Goal: Transaction & Acquisition: Purchase product/service

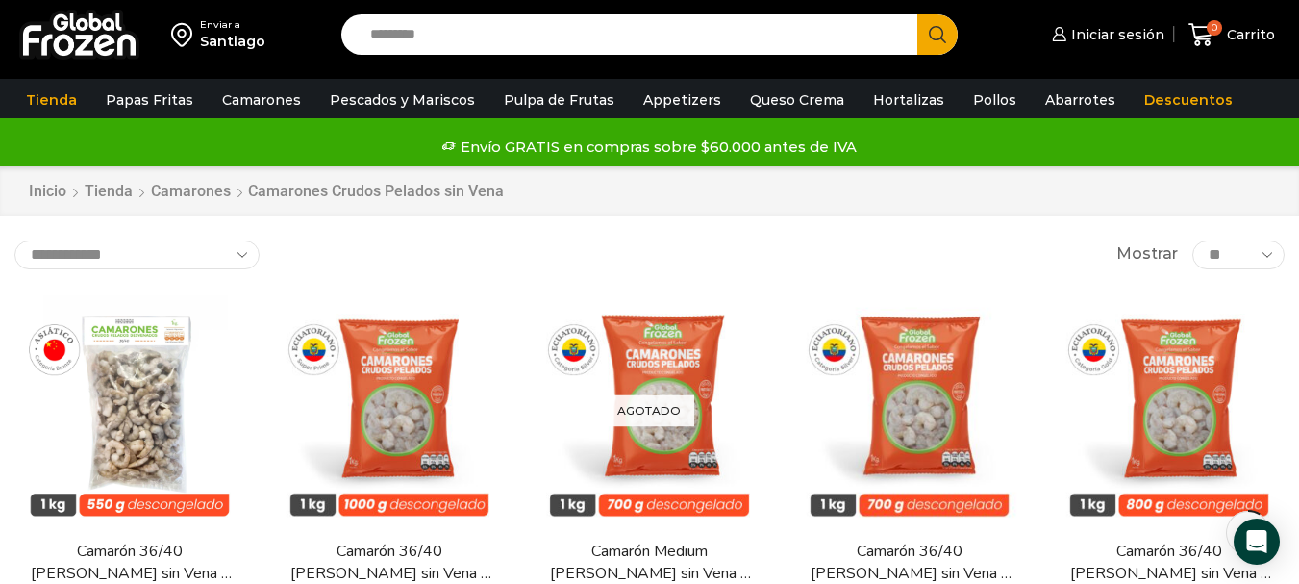
click at [1145, 41] on span "Iniciar sesión" at bounding box center [1116, 34] width 98 height 19
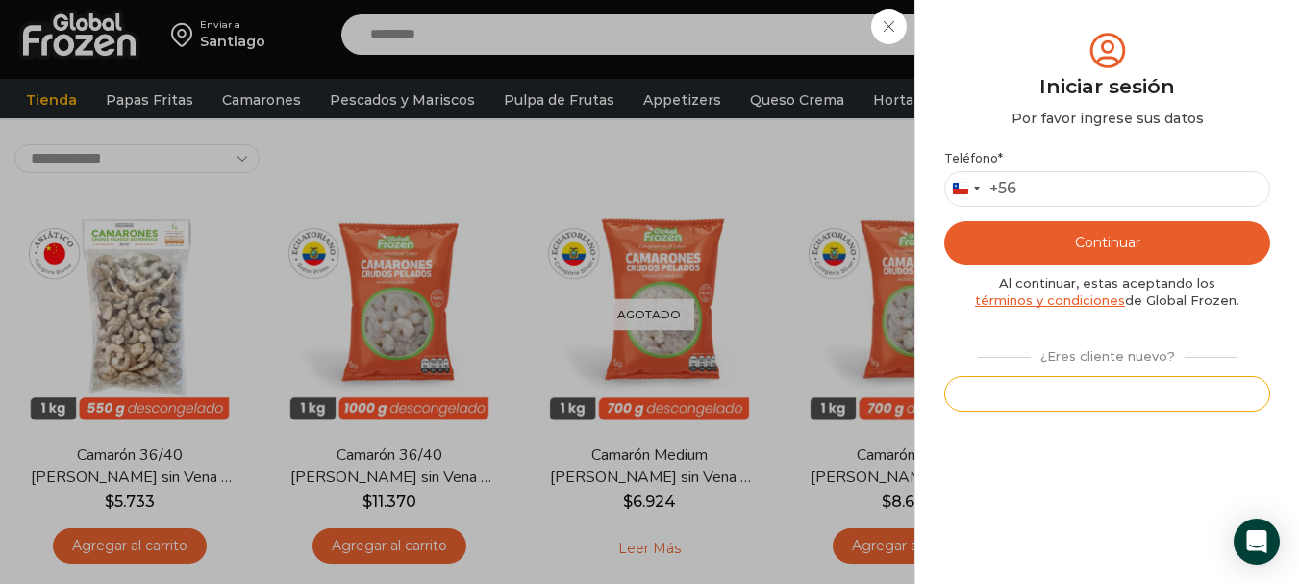
click at [1150, 391] on button "Registrarse" at bounding box center [1107, 394] width 326 height 36
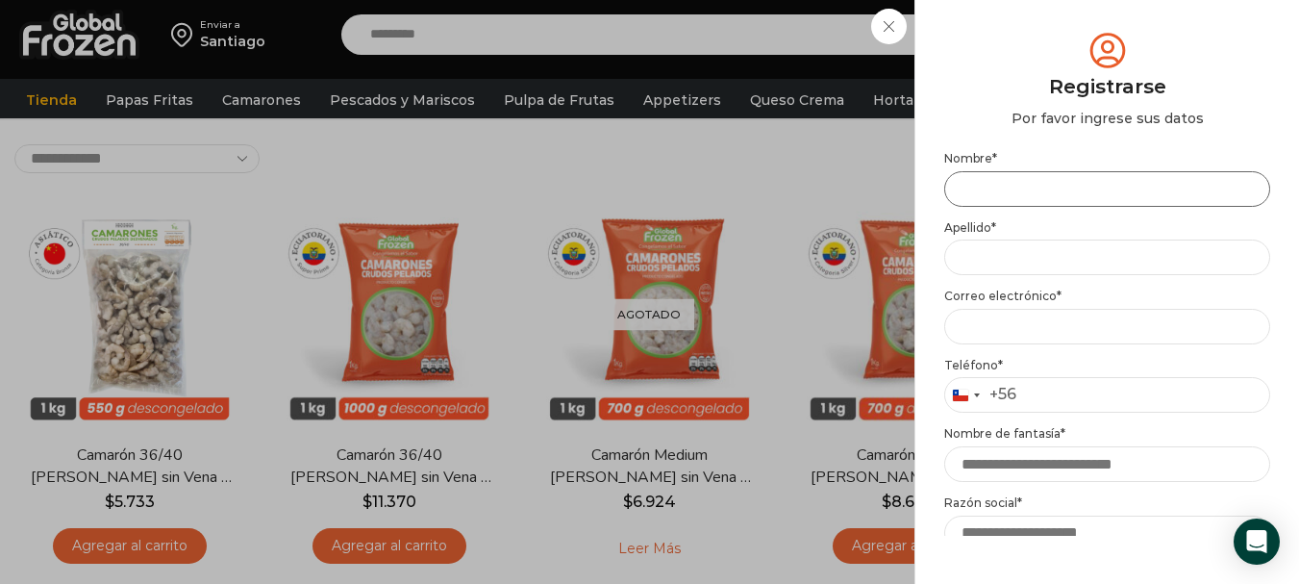
click at [1024, 186] on input "Nombre *" at bounding box center [1107, 189] width 326 height 36
type input "*******"
click at [1005, 239] on p "Apellido *" at bounding box center [1107, 248] width 326 height 56
click at [1002, 264] on input "Apellido *" at bounding box center [1107, 257] width 326 height 36
type input "********"
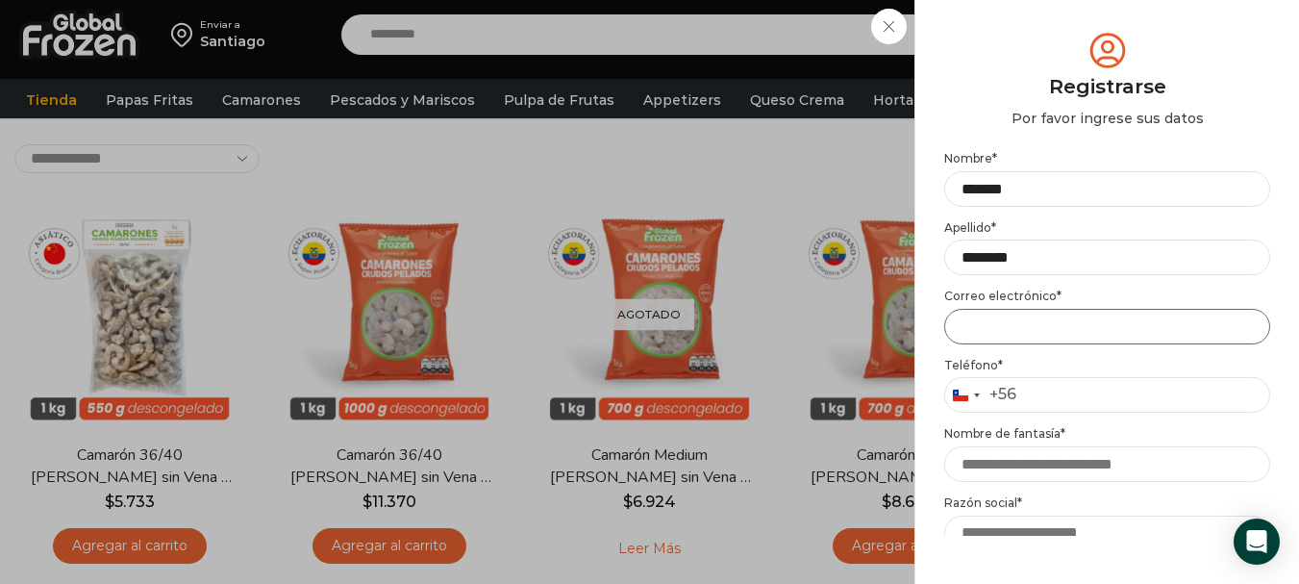
click at [1012, 318] on input "Email address *" at bounding box center [1107, 327] width 326 height 36
type input "**********"
click at [1093, 401] on input "Teléfono *" at bounding box center [1107, 395] width 326 height 36
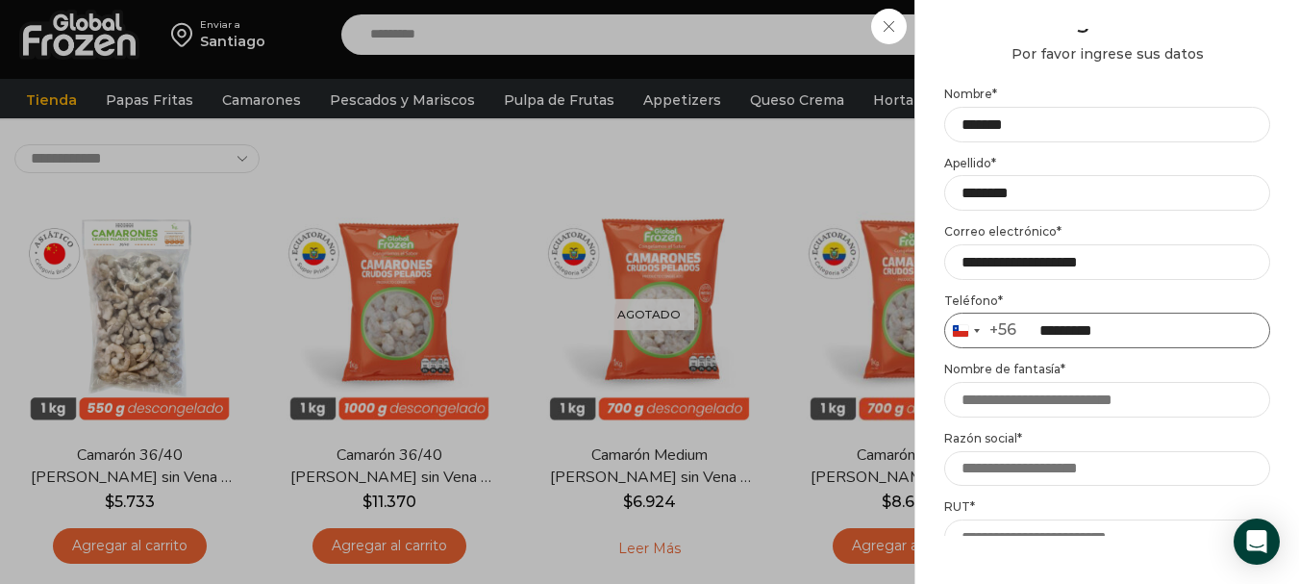
scroll to position [96, 0]
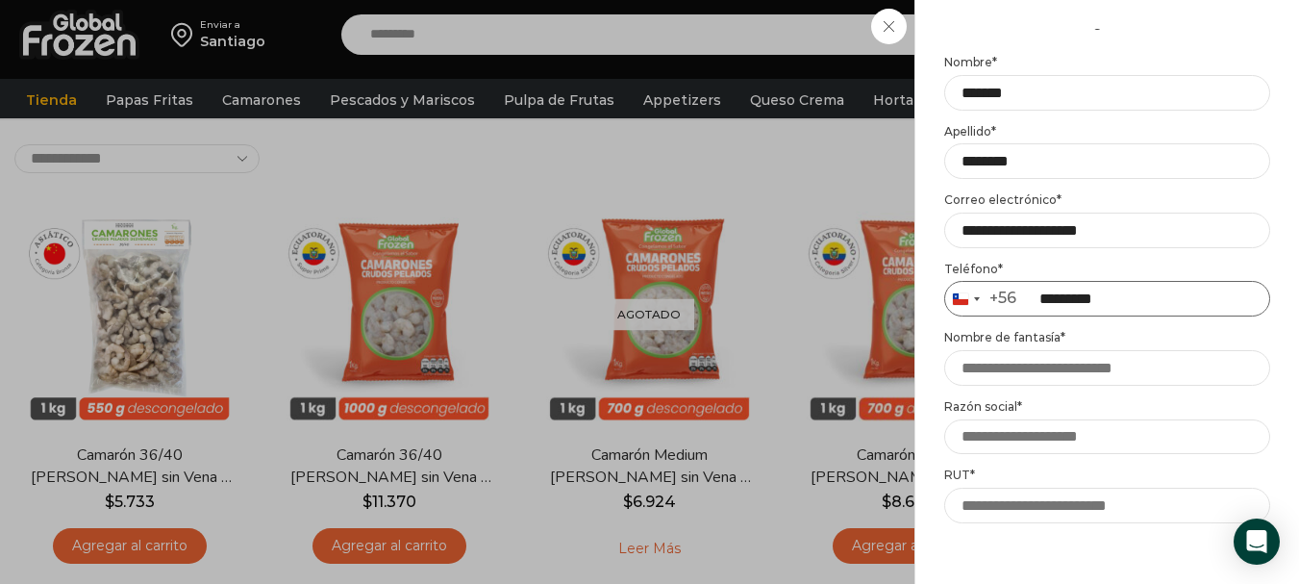
type input "*********"
click at [1101, 368] on input "Nombre de fantasía *" at bounding box center [1107, 368] width 326 height 36
type input "**********"
click at [1128, 440] on input "Razón social *" at bounding box center [1107, 437] width 326 height 36
paste input "**********"
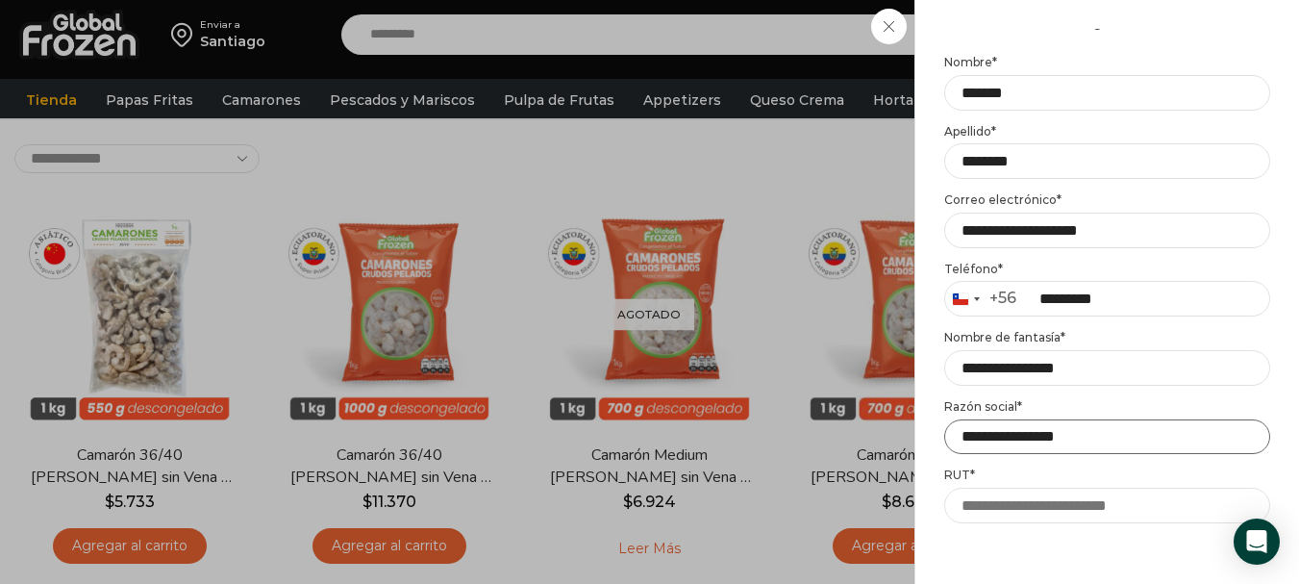
type input "**********"
click at [1116, 496] on input "RUT *" at bounding box center [1107, 506] width 326 height 36
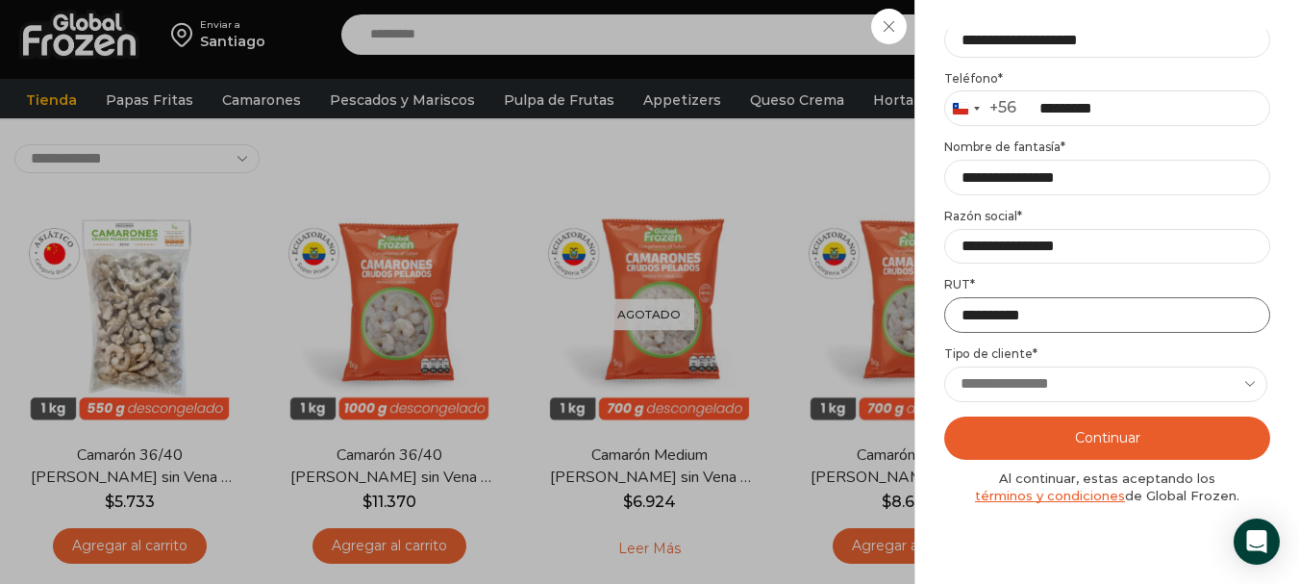
scroll to position [289, 0]
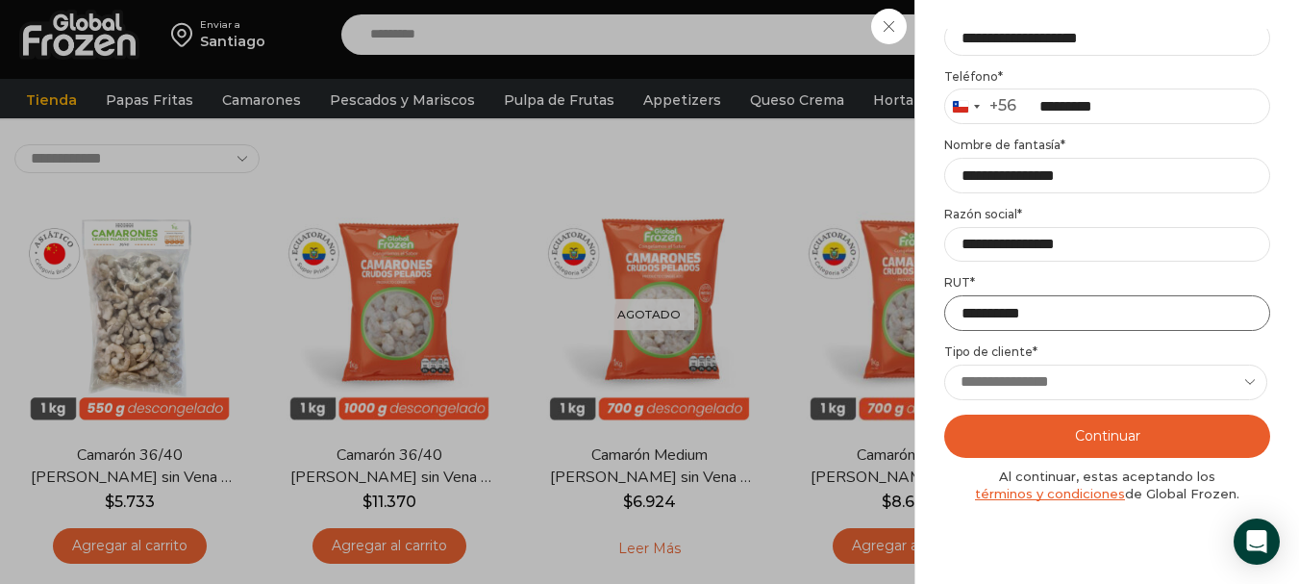
type input "**********"
click at [1122, 387] on select "**********" at bounding box center [1105, 383] width 323 height 36
select select "********"
click at [944, 365] on select "**********" at bounding box center [1105, 383] width 323 height 36
click at [1134, 431] on button "Continuar" at bounding box center [1107, 436] width 326 height 43
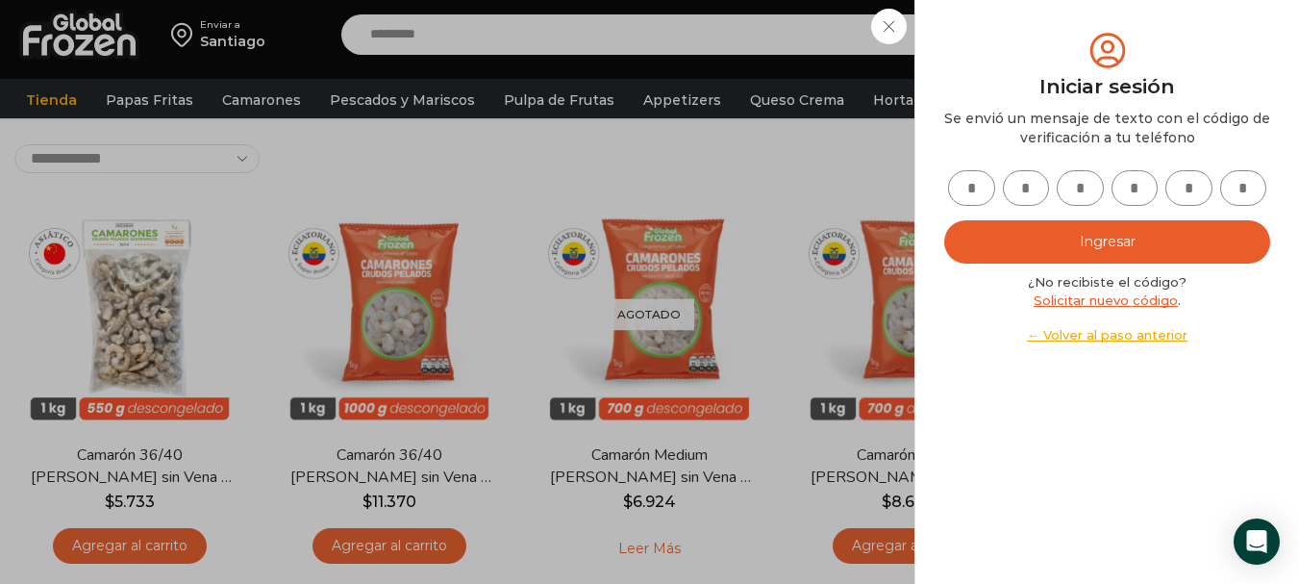
scroll to position [0, 0]
click at [973, 186] on input "text" at bounding box center [971, 188] width 47 height 36
type input "*"
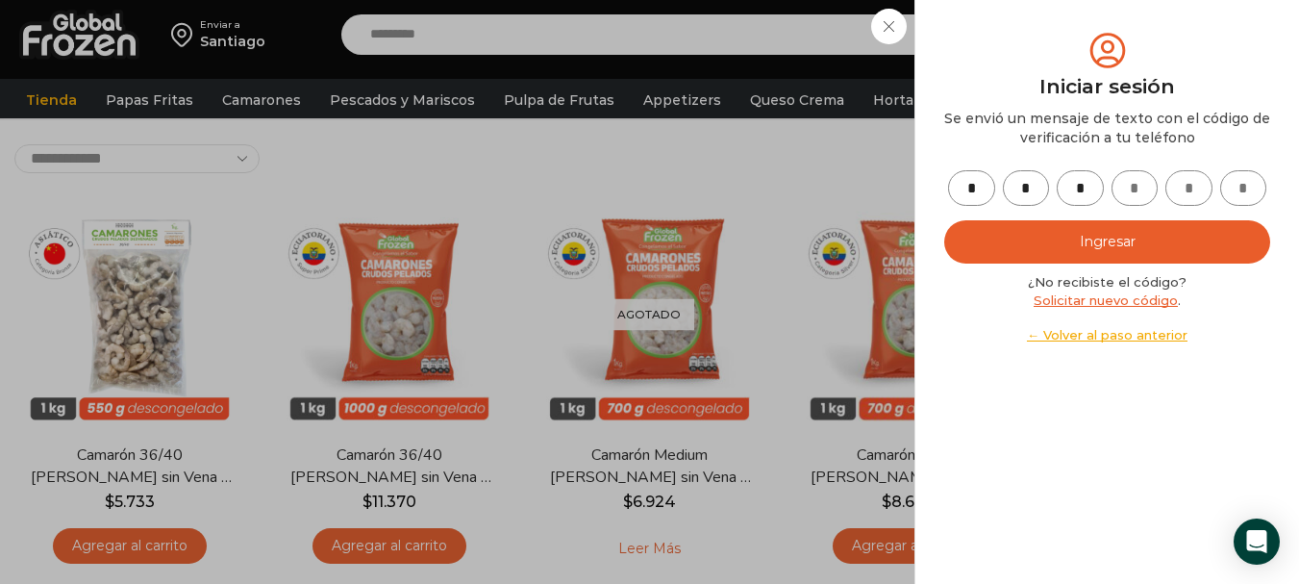
type input "*"
click at [1166, 257] on button "Ingresar" at bounding box center [1107, 241] width 326 height 43
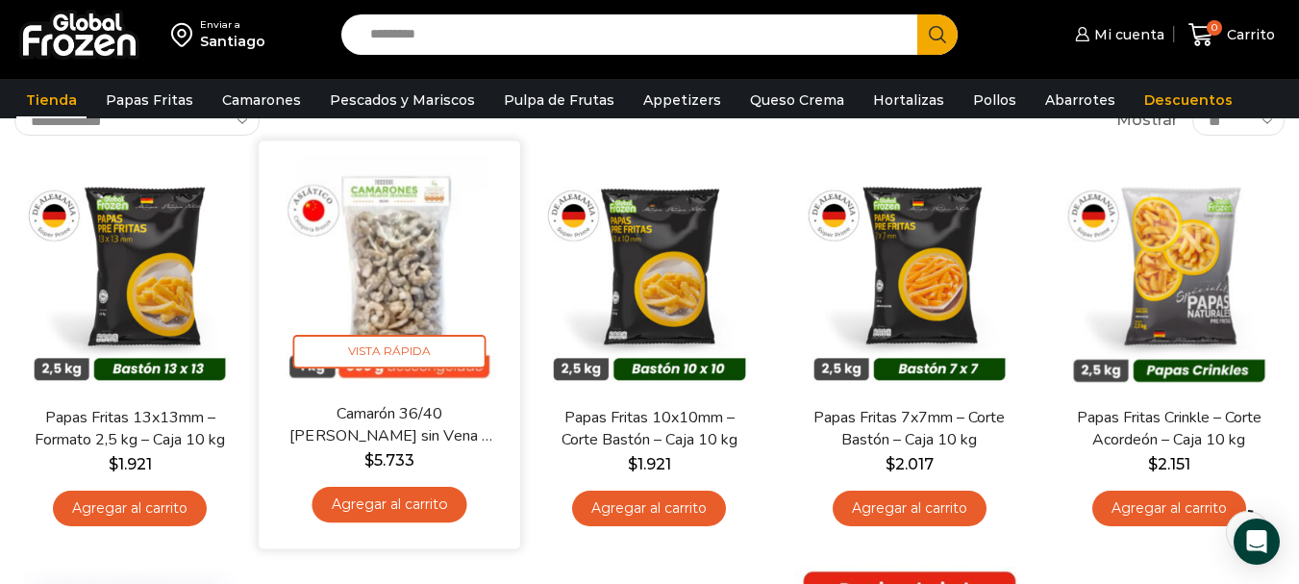
scroll to position [192, 0]
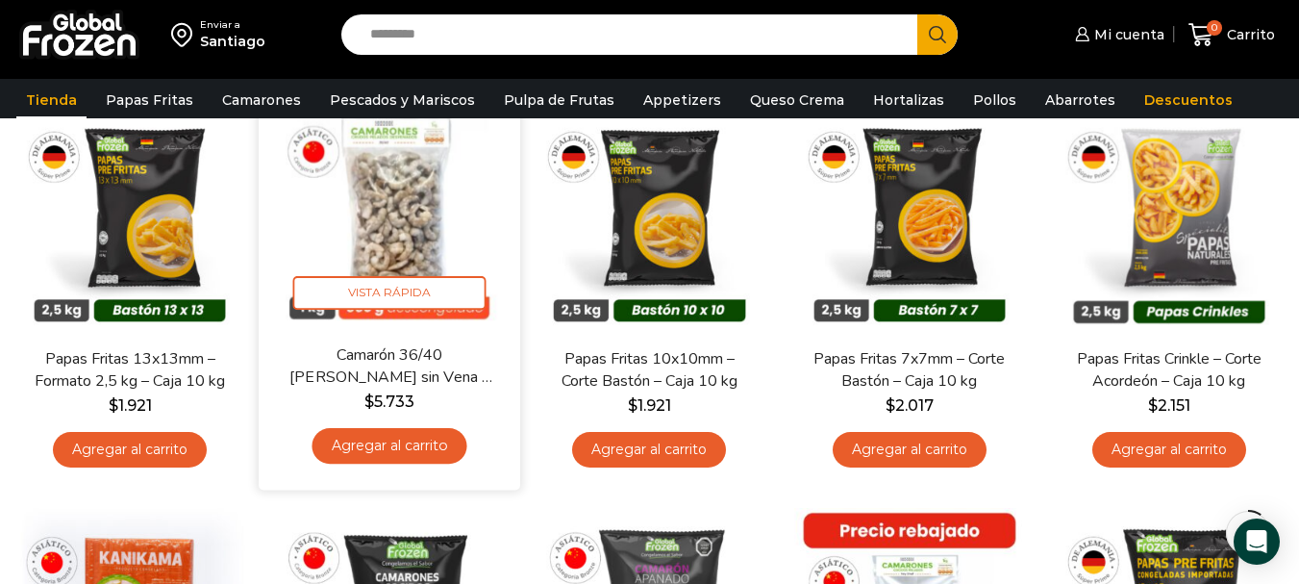
click at [458, 436] on link "Agregar al carrito" at bounding box center [390, 446] width 155 height 36
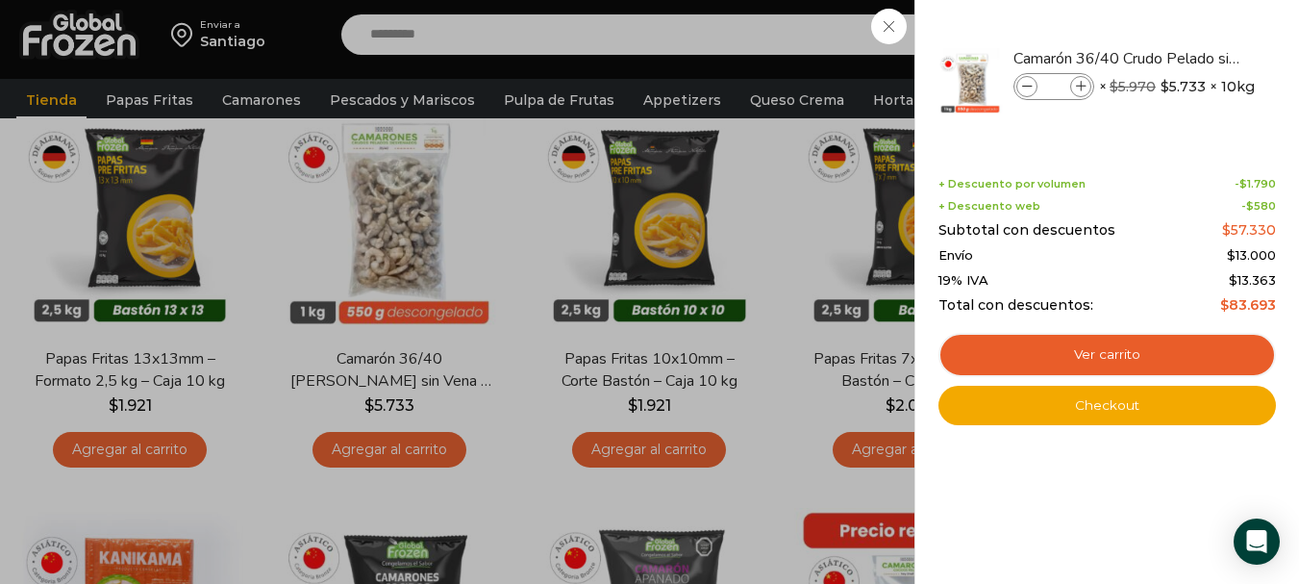
click at [1184, 58] on div "1 Carrito 1 1 Shopping Cart *" at bounding box center [1232, 35] width 96 height 45
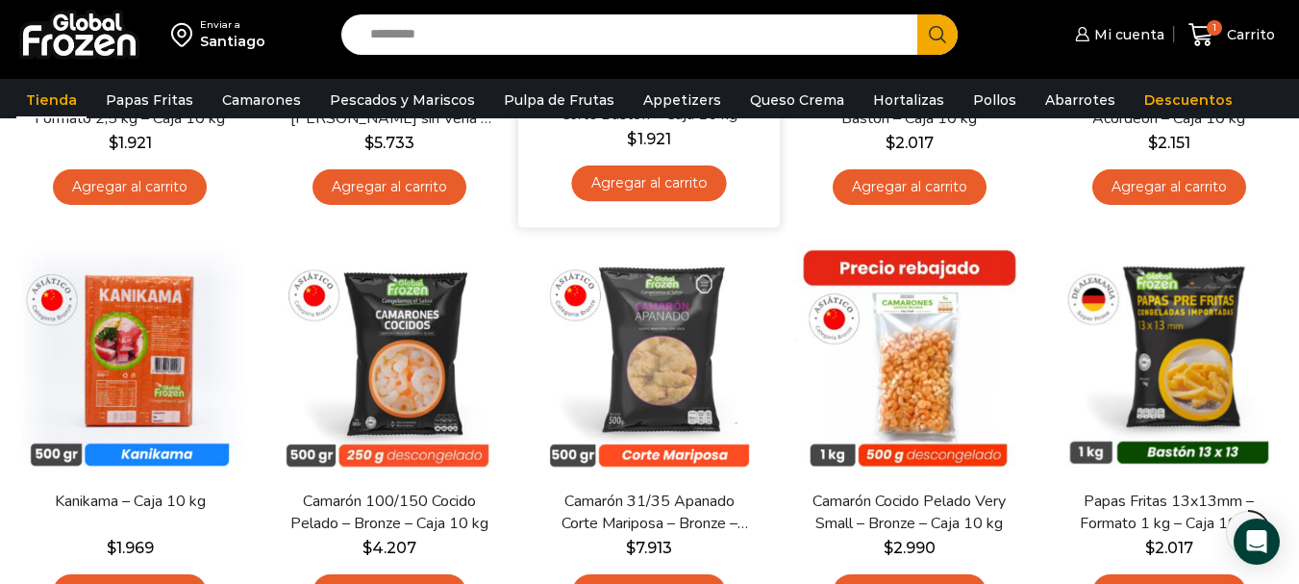
scroll to position [481, 0]
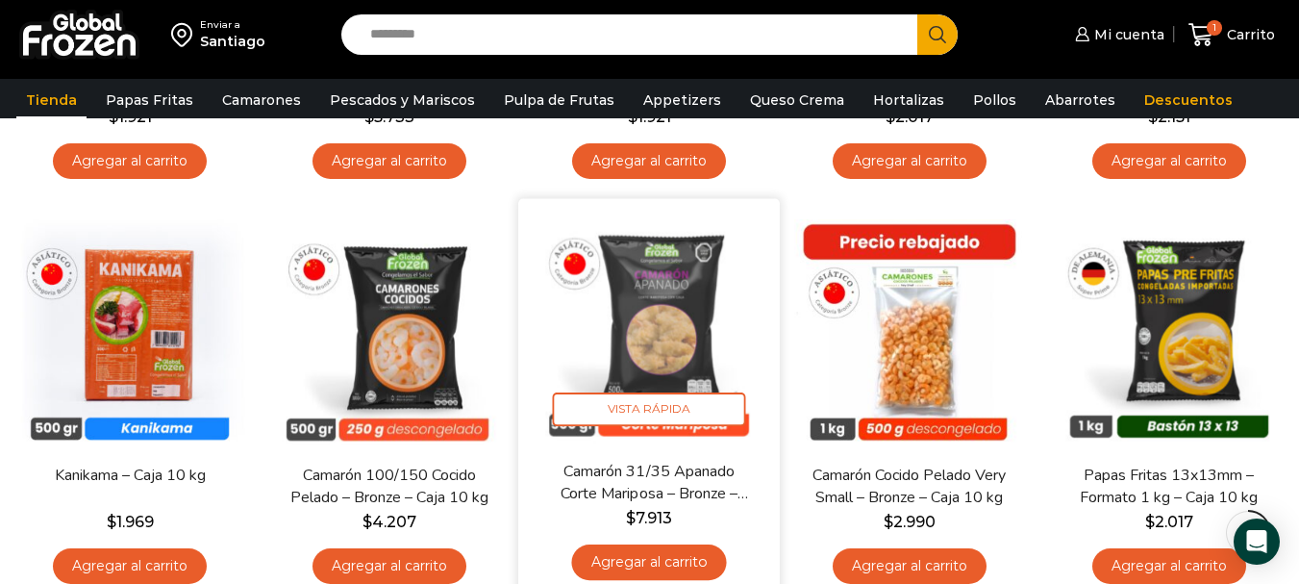
click at [712, 561] on link "Agregar al carrito" at bounding box center [649, 562] width 155 height 36
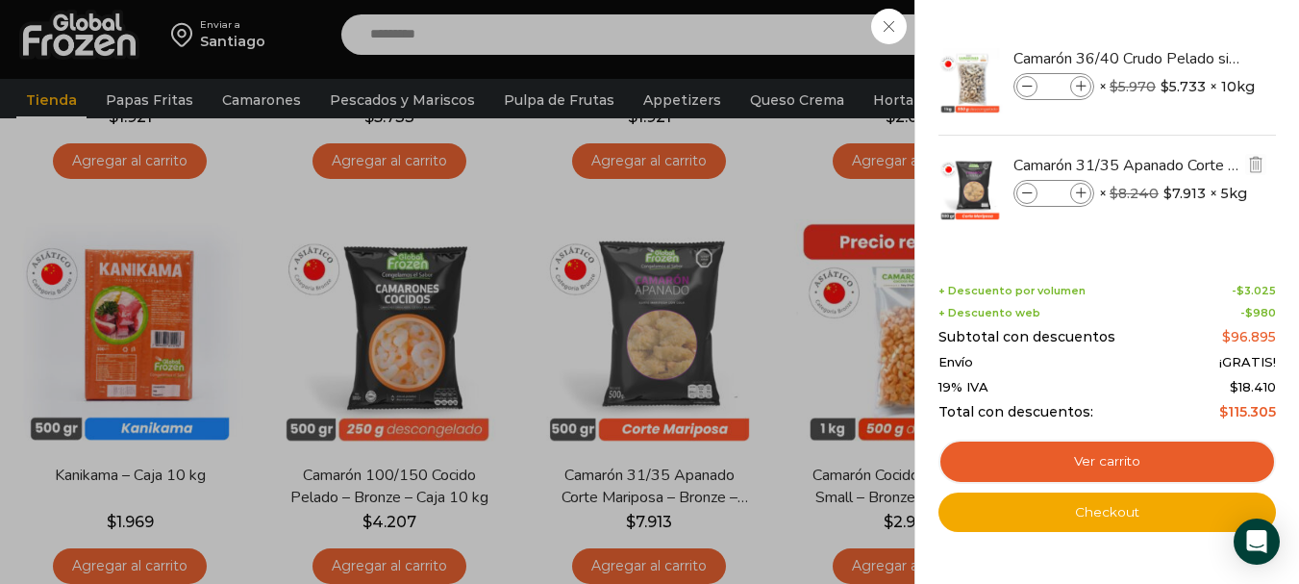
click at [1072, 195] on span at bounding box center [1080, 193] width 21 height 21
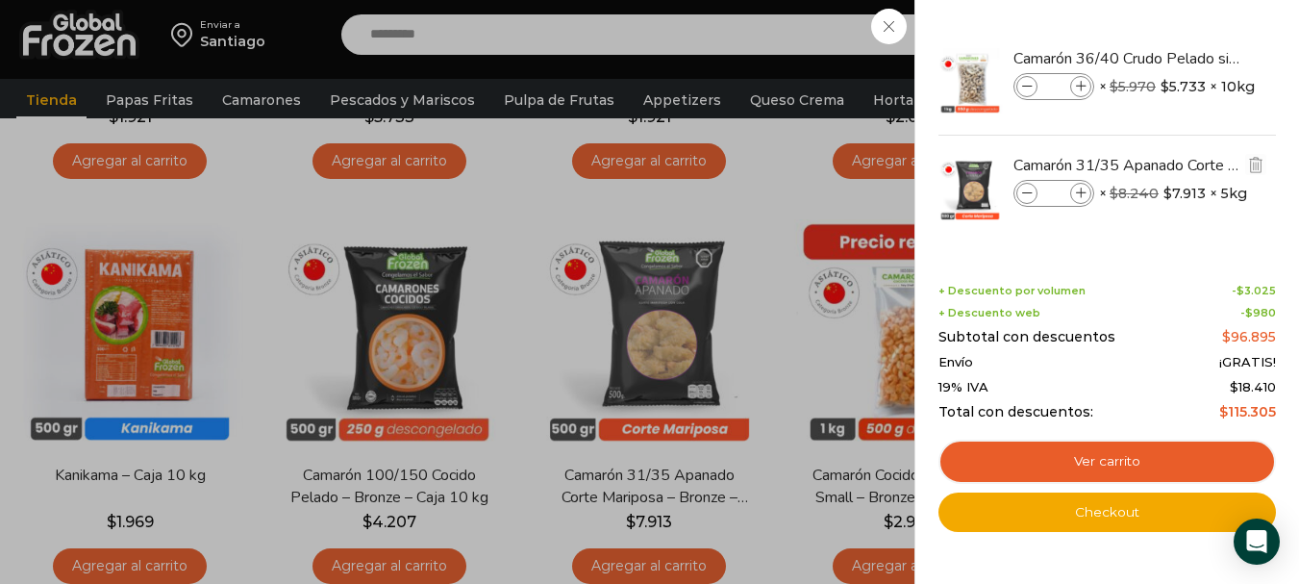
click at [1072, 195] on span at bounding box center [1080, 193] width 21 height 21
click at [1076, 192] on icon at bounding box center [1081, 194] width 11 height 11
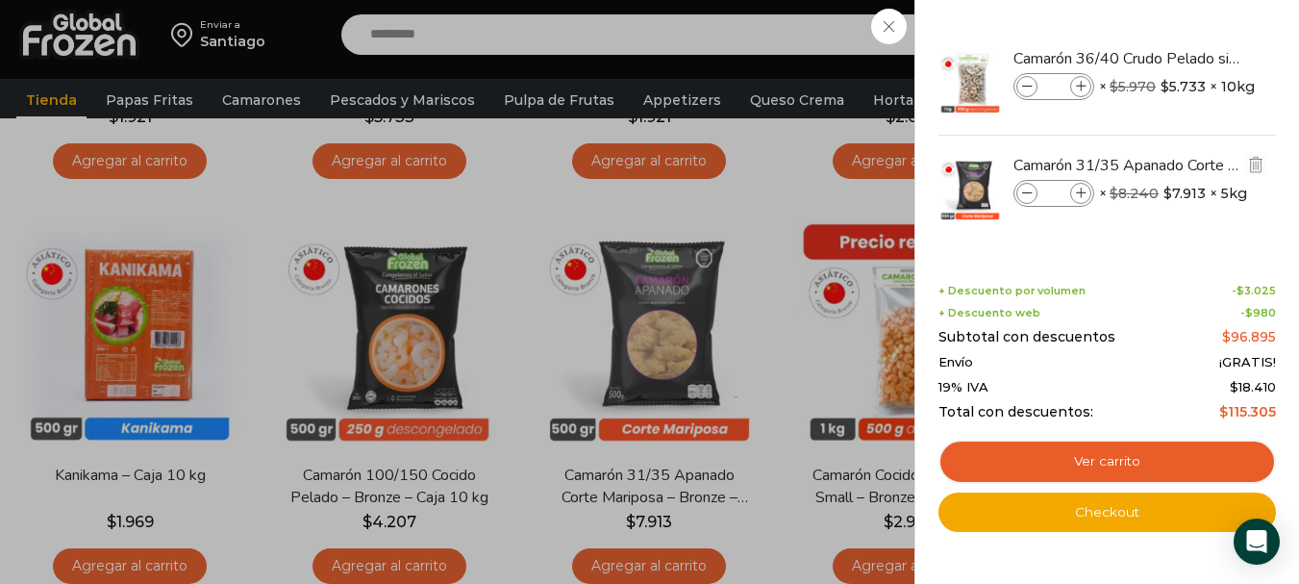
click at [1076, 192] on icon at bounding box center [1081, 194] width 11 height 11
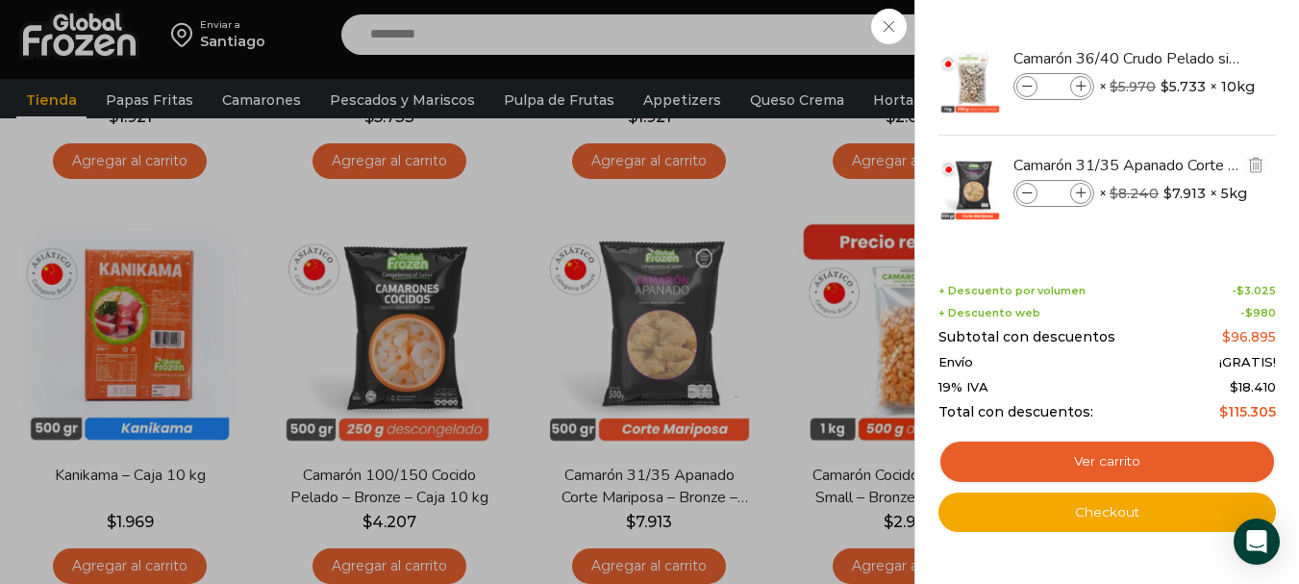
click at [1076, 192] on icon at bounding box center [1081, 194] width 11 height 11
type input "**"
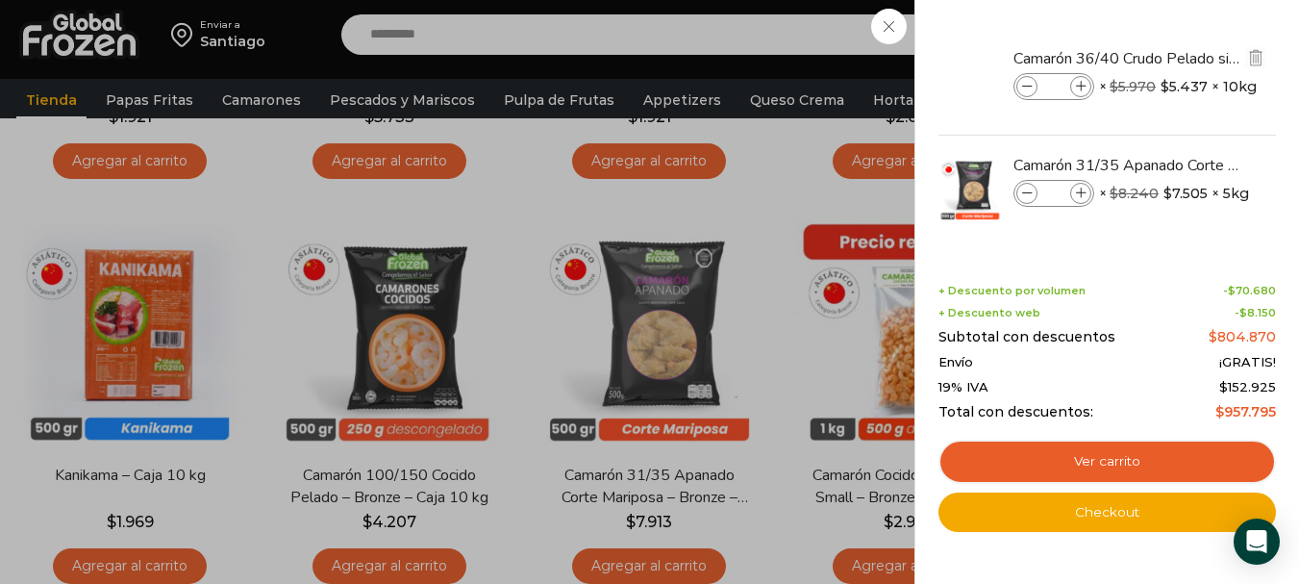
click at [1078, 84] on icon at bounding box center [1081, 87] width 11 height 11
click at [1078, 83] on icon at bounding box center [1081, 87] width 11 height 11
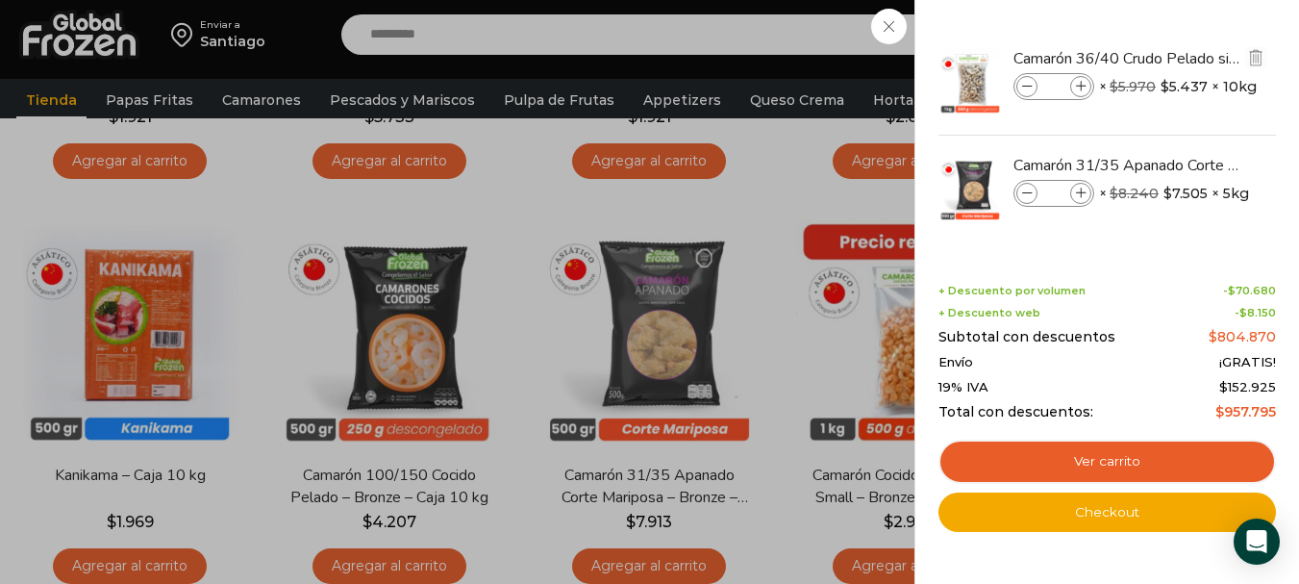
type input "*"
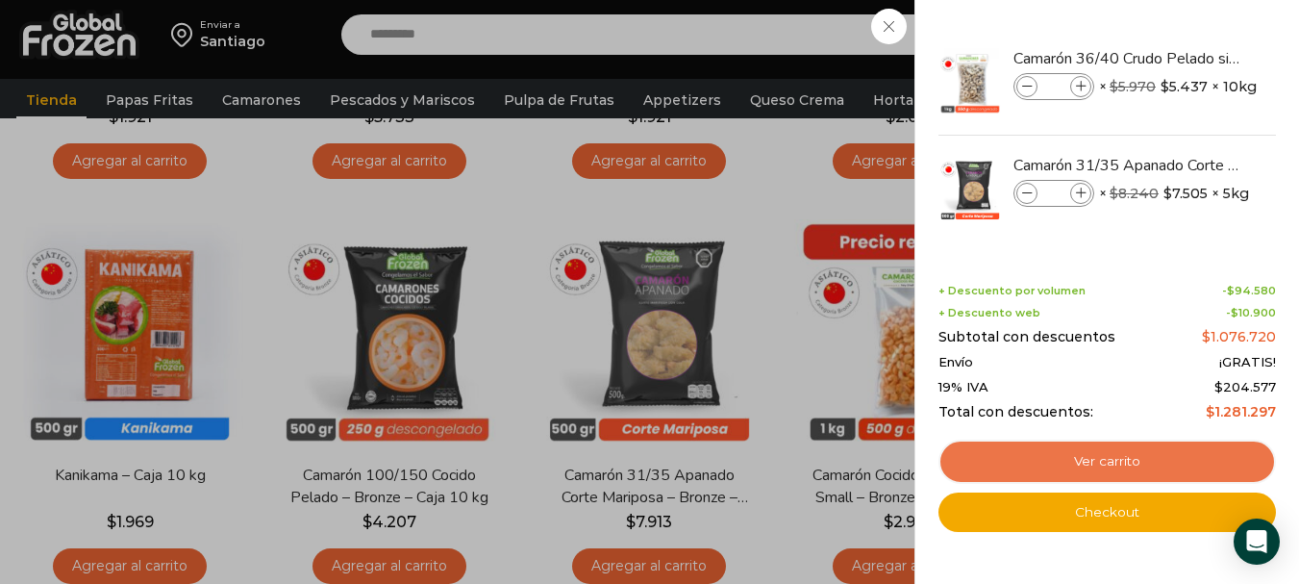
click at [1171, 455] on link "Ver carrito" at bounding box center [1108, 462] width 338 height 44
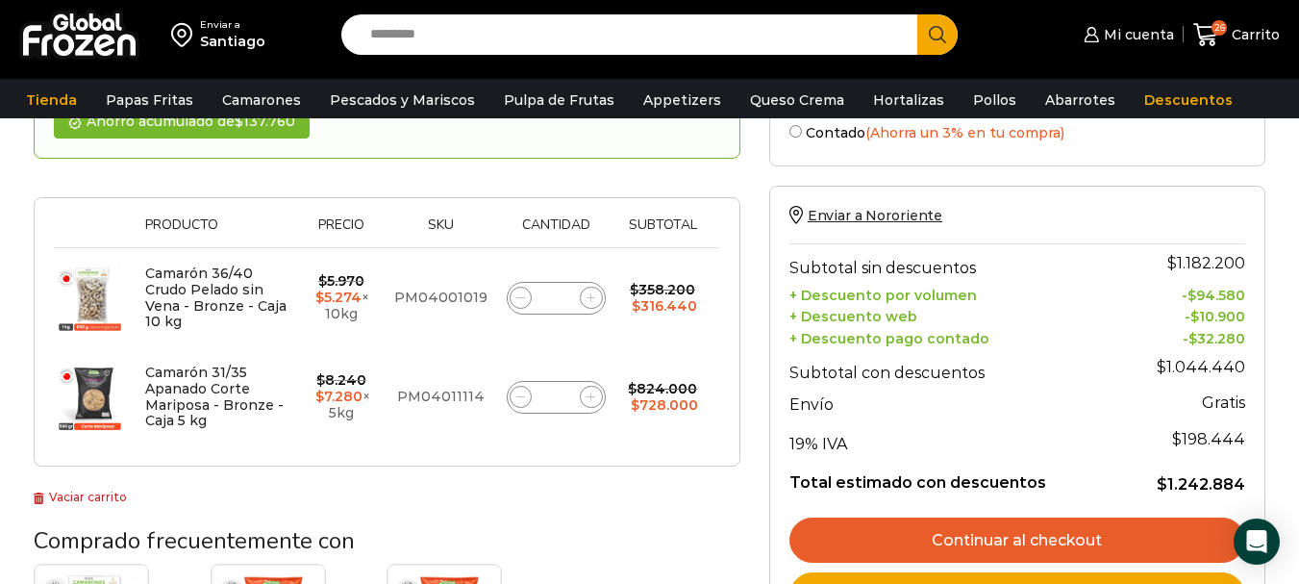
scroll to position [289, 0]
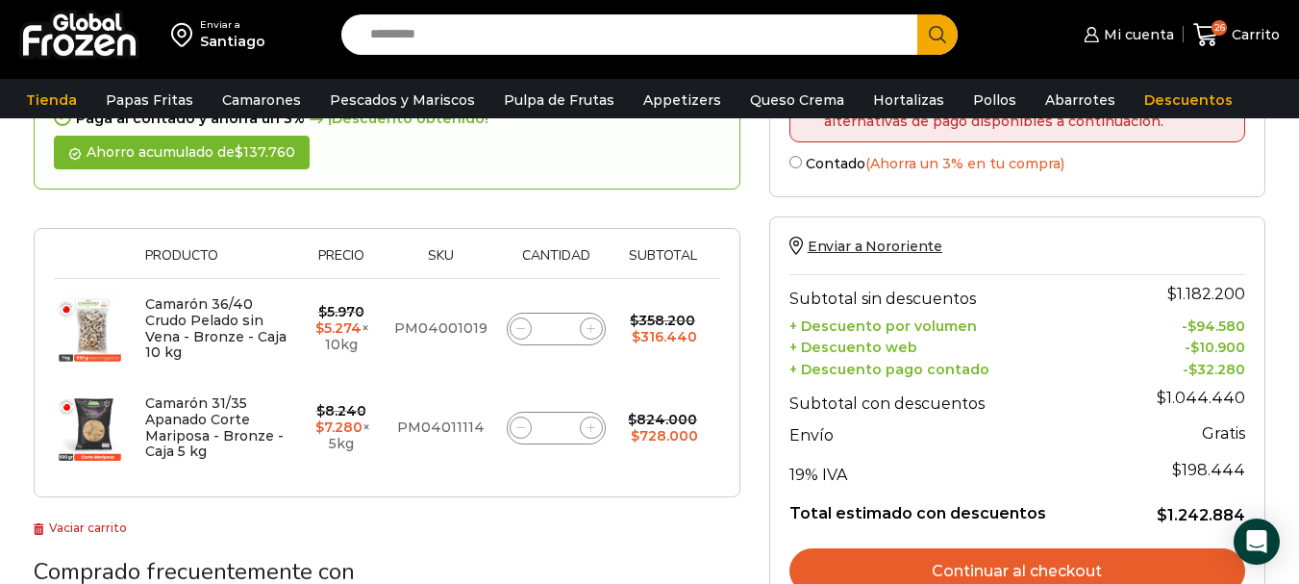
click at [513, 320] on span at bounding box center [521, 328] width 23 height 23
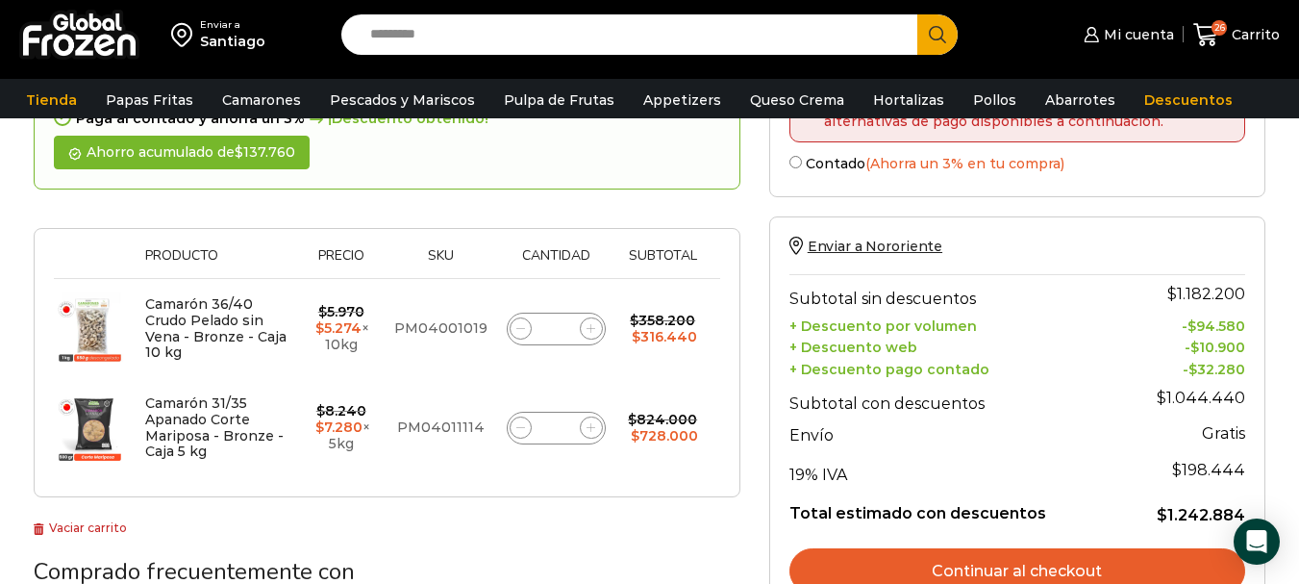
click at [513, 320] on span at bounding box center [521, 328] width 23 height 23
type input "*"
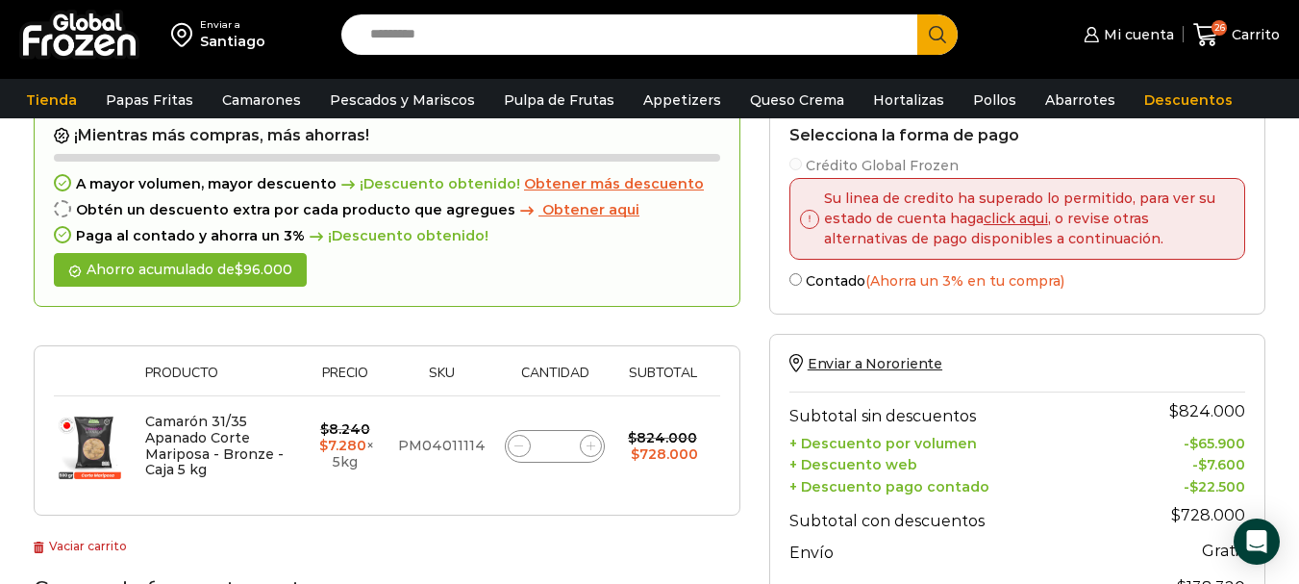
scroll to position [205, 0]
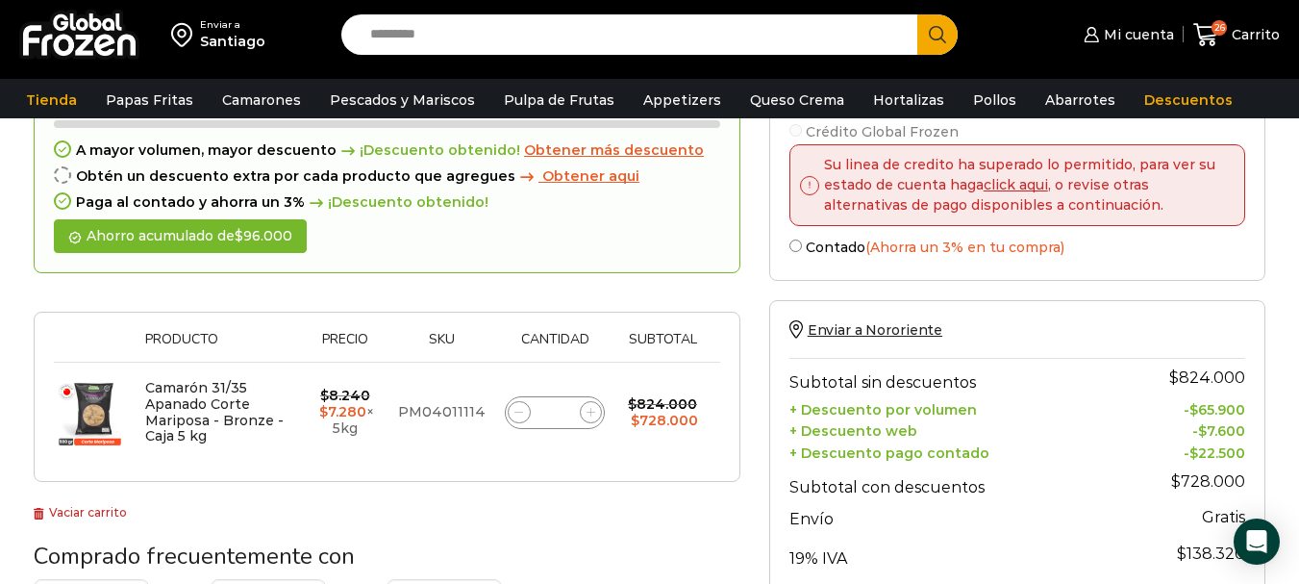
click at [585, 421] on span at bounding box center [591, 412] width 23 height 23
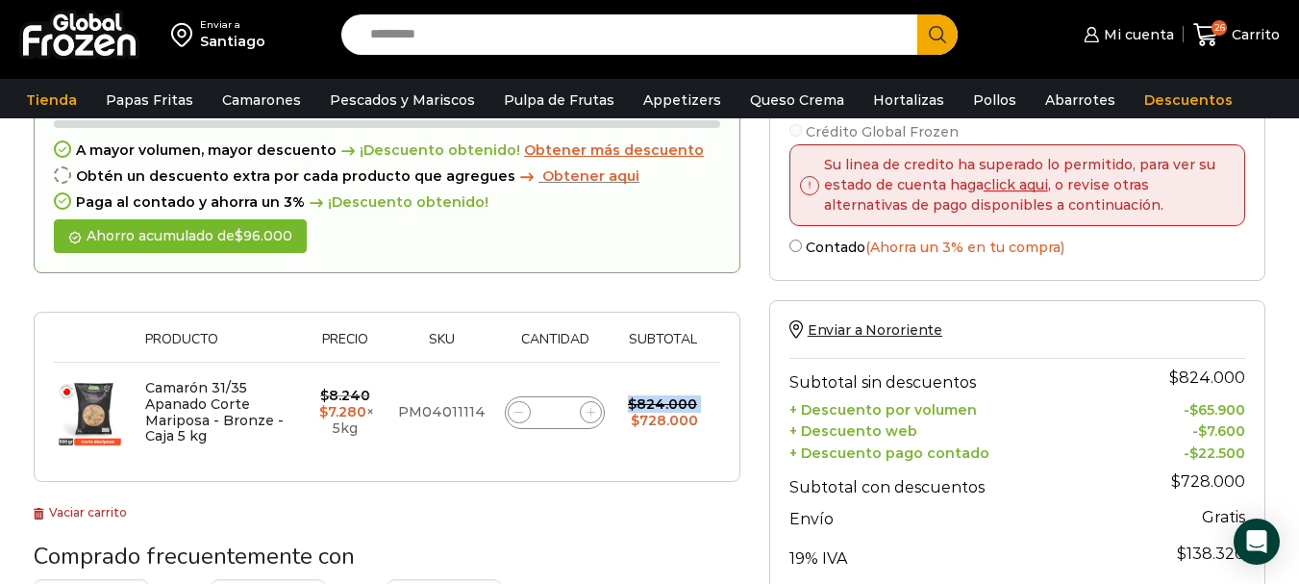
type input "**"
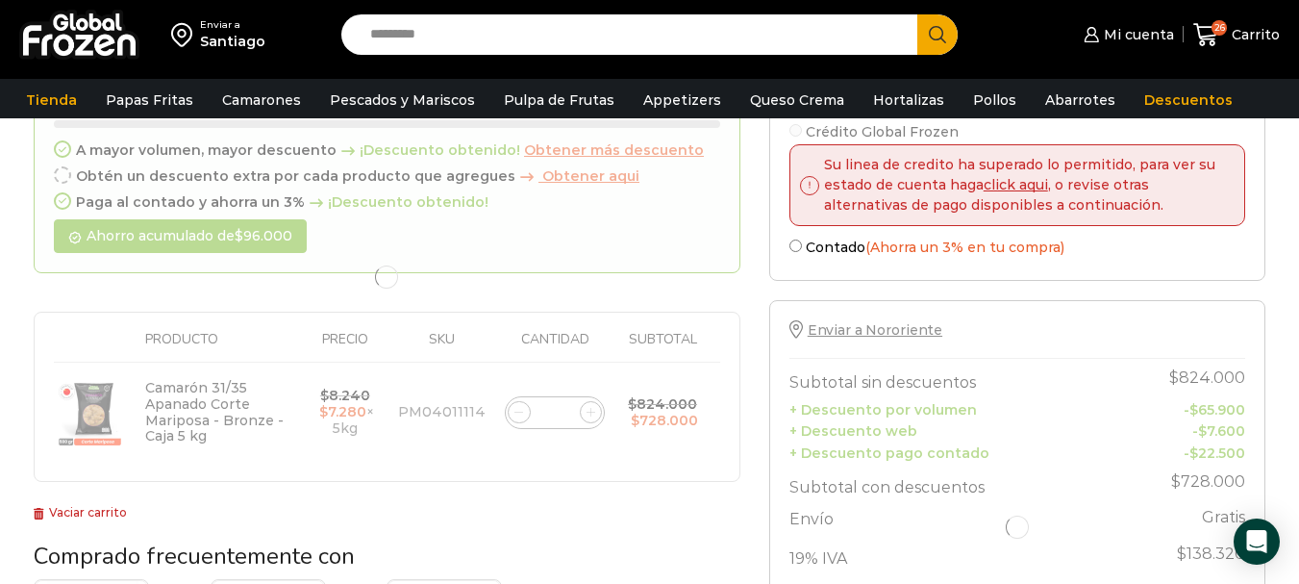
click at [585, 421] on div at bounding box center [387, 277] width 707 height 411
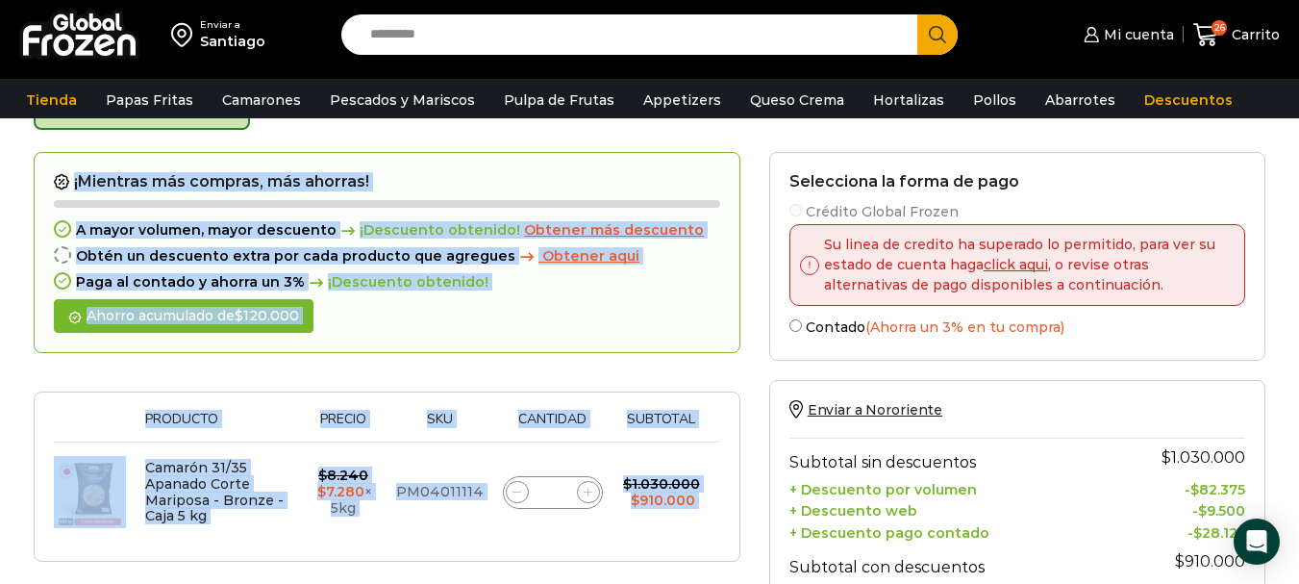
scroll to position [289, 0]
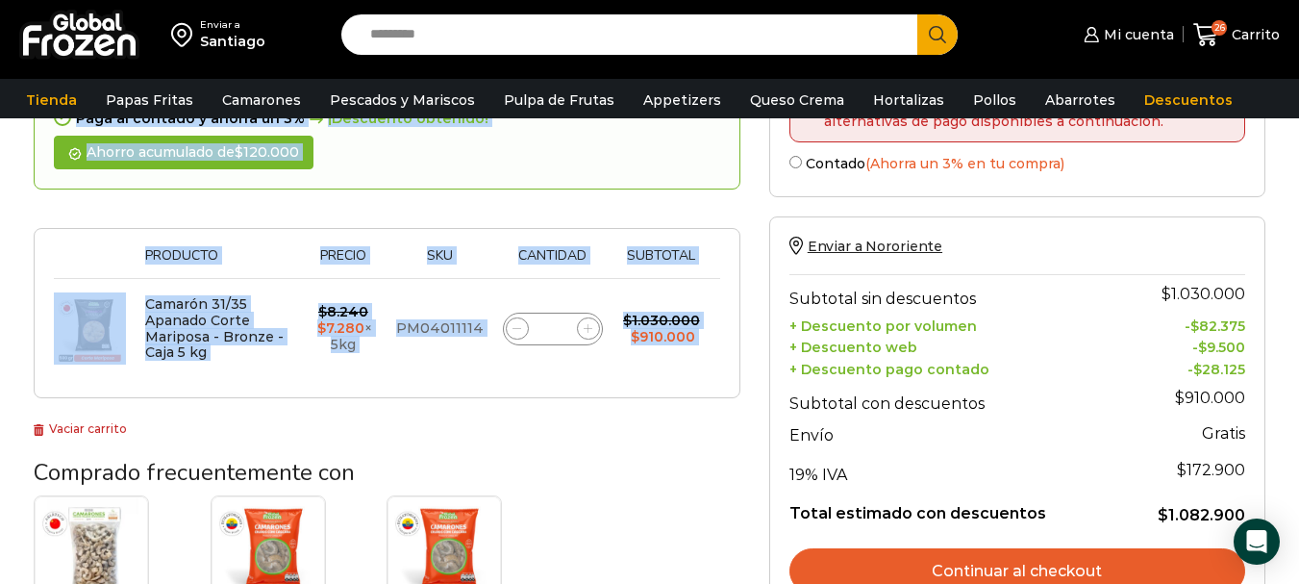
click at [584, 333] on span at bounding box center [588, 328] width 23 height 23
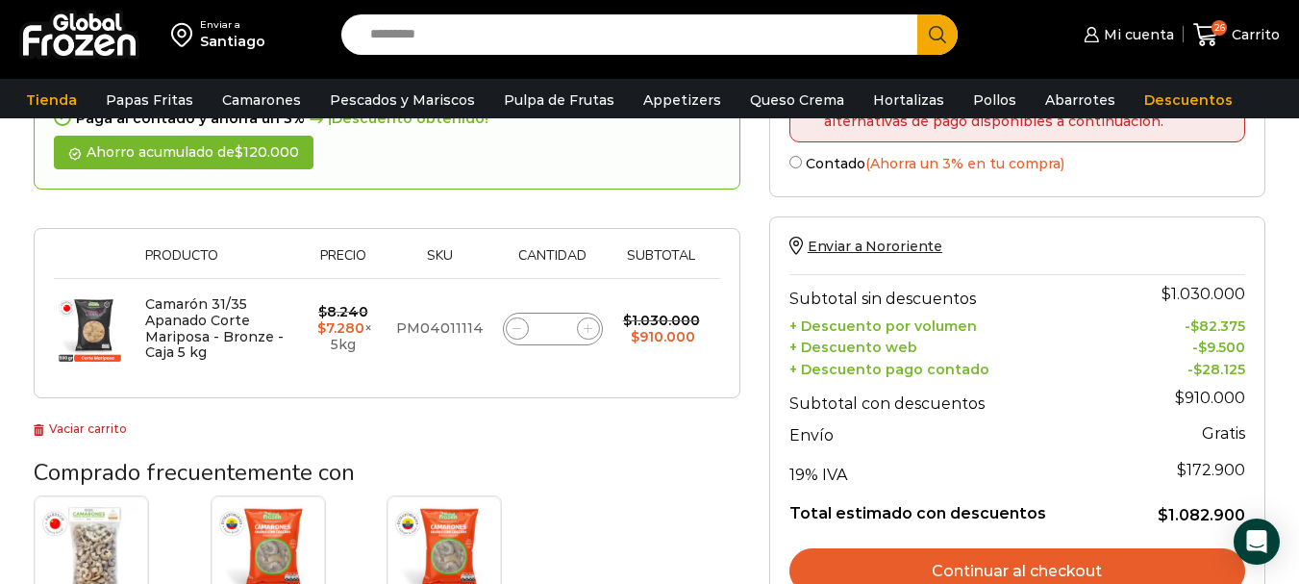
click at [590, 336] on span at bounding box center [588, 328] width 23 height 23
type input "**"
click at [590, 336] on form "¡Mientras más compras, más ahorras! A mayor volumen, mayor descuento ¡Descuento…" at bounding box center [387, 193] width 707 height 411
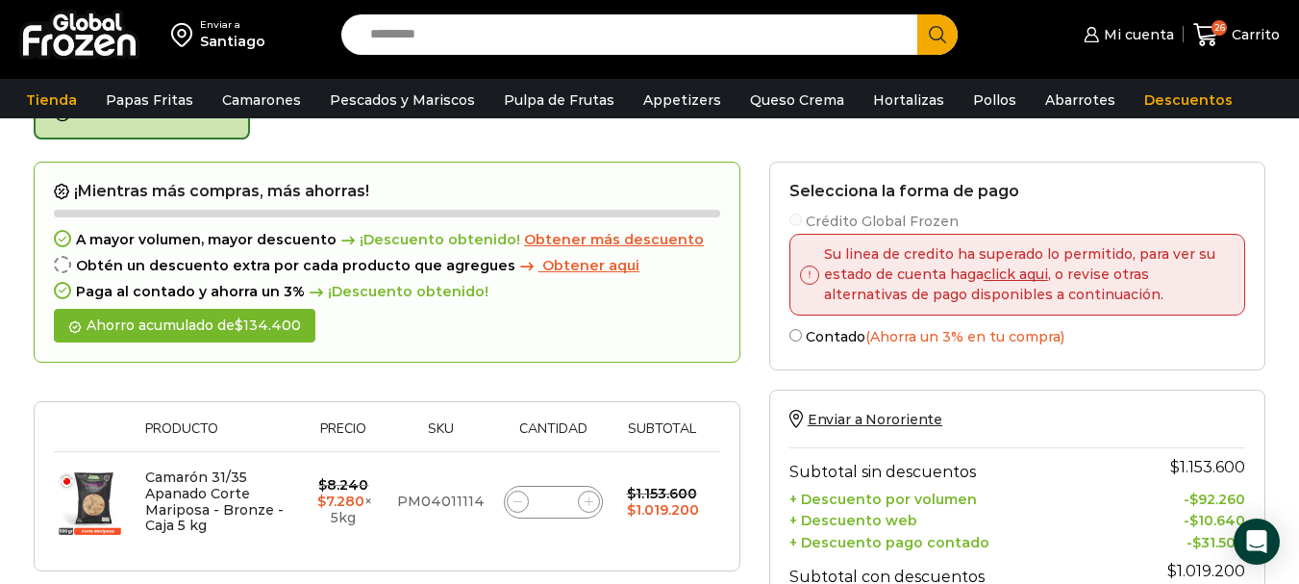
scroll to position [109, 0]
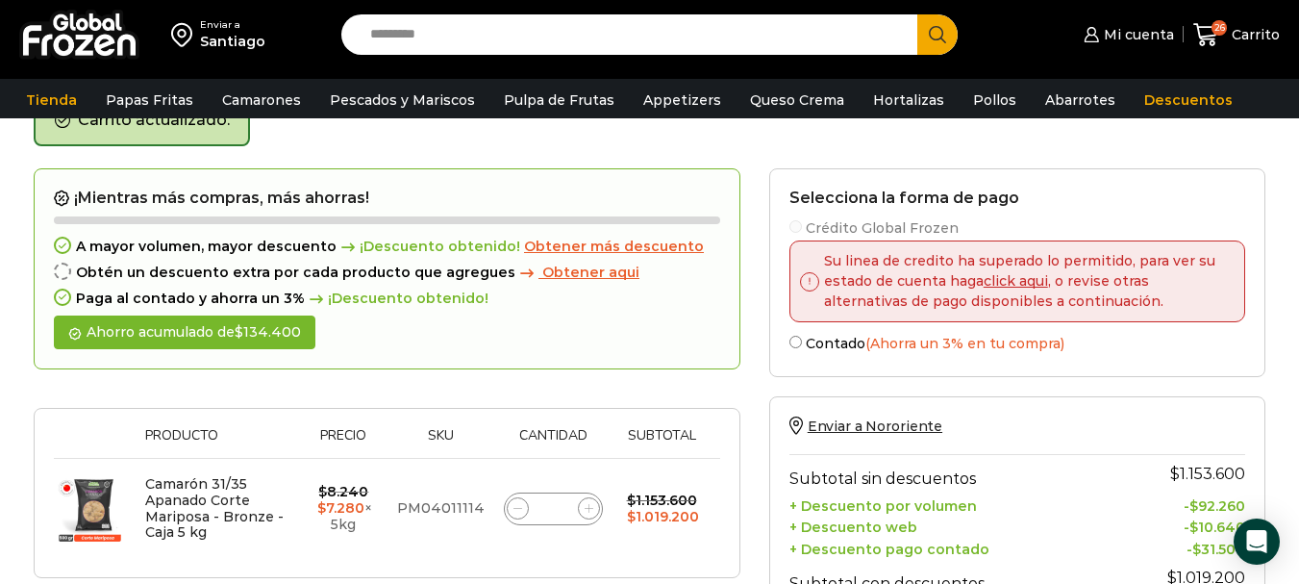
click at [589, 499] on span at bounding box center [589, 508] width 23 height 23
type input "**"
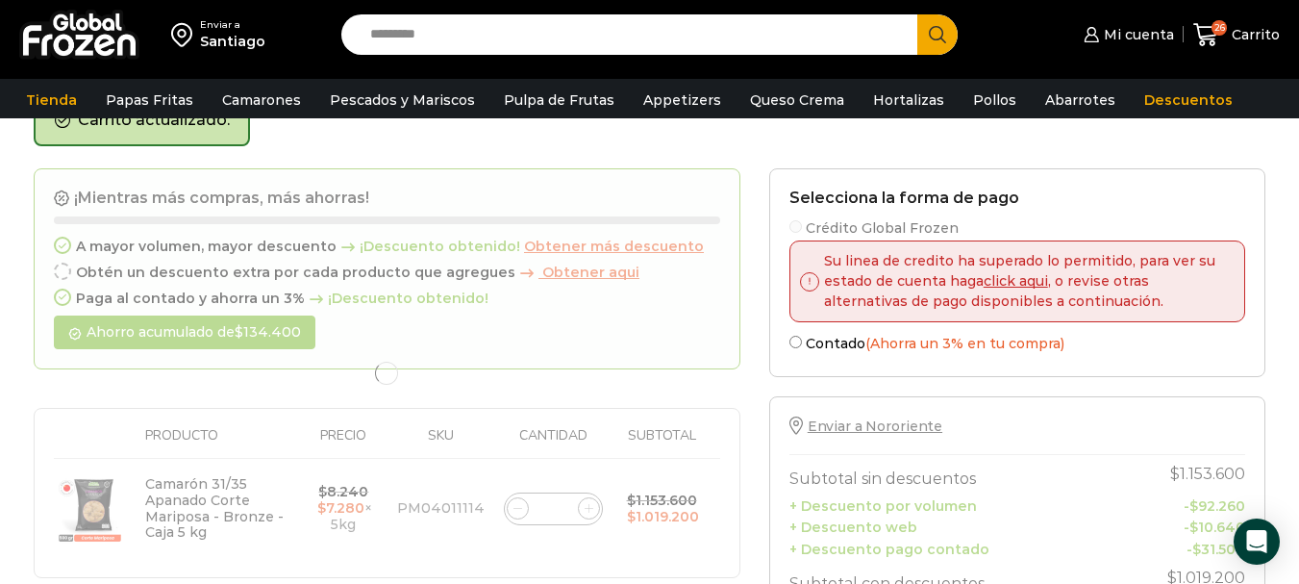
click at [589, 499] on div at bounding box center [387, 373] width 707 height 411
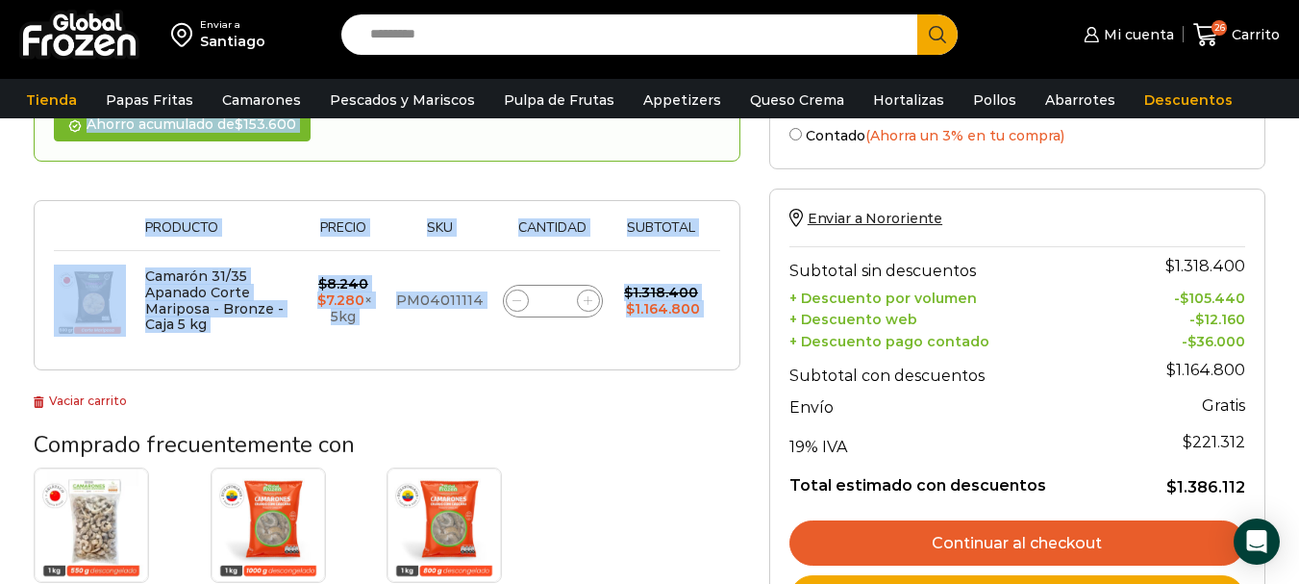
scroll to position [289, 0]
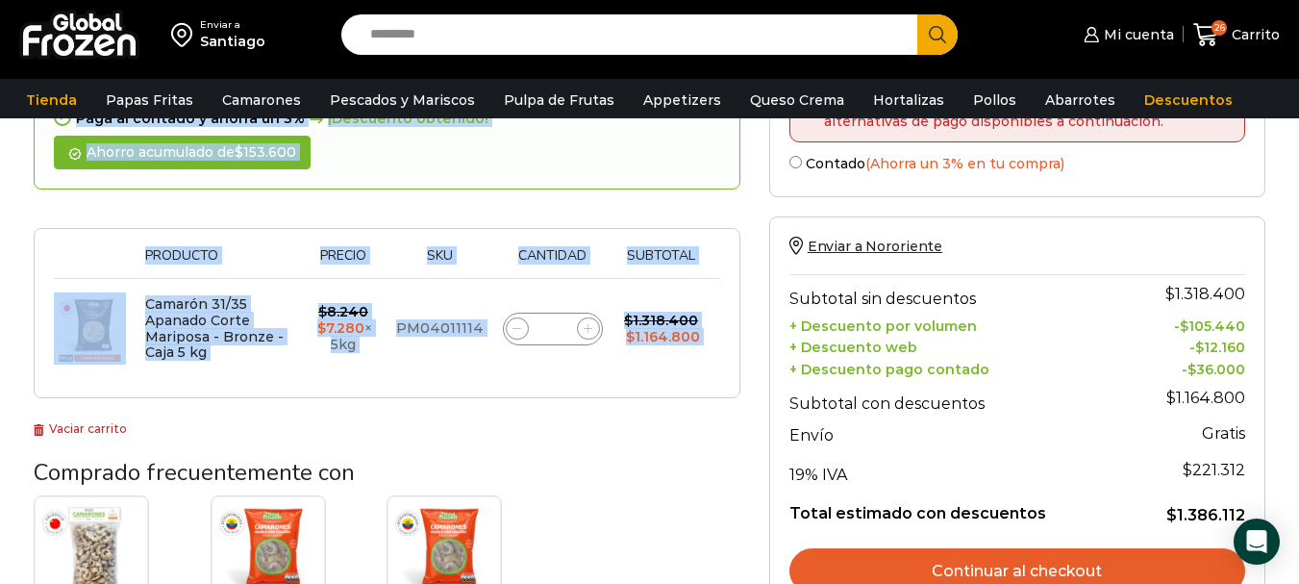
click at [78, 430] on link "Vaciar carrito" at bounding box center [80, 428] width 93 height 14
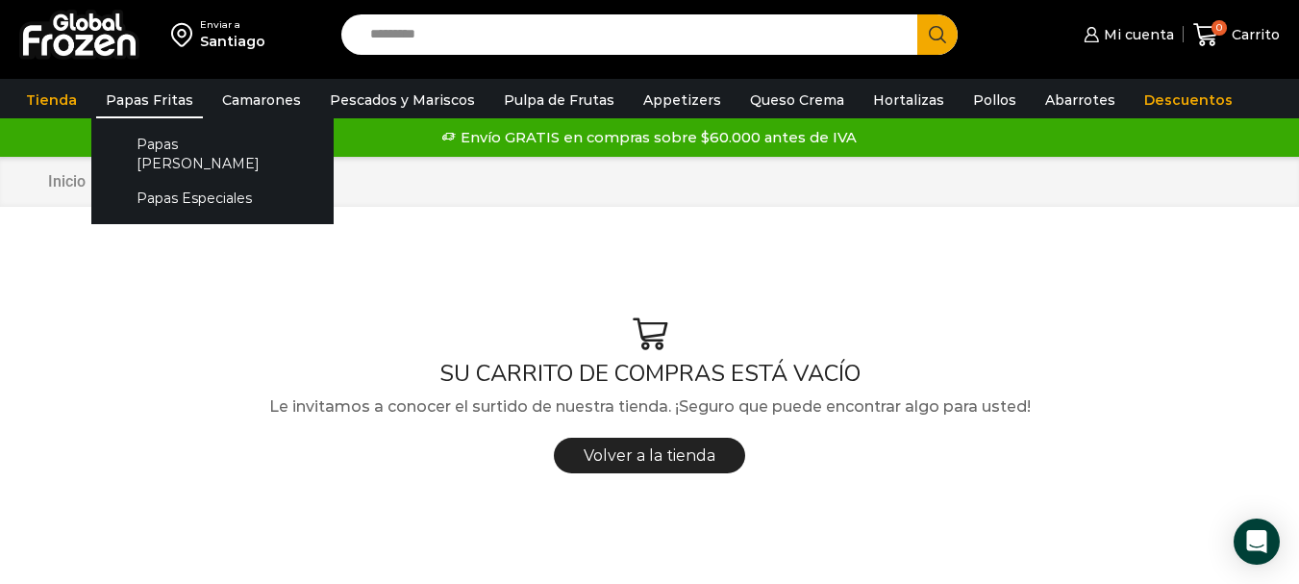
click at [144, 113] on link "Papas Fritas" at bounding box center [149, 100] width 107 height 37
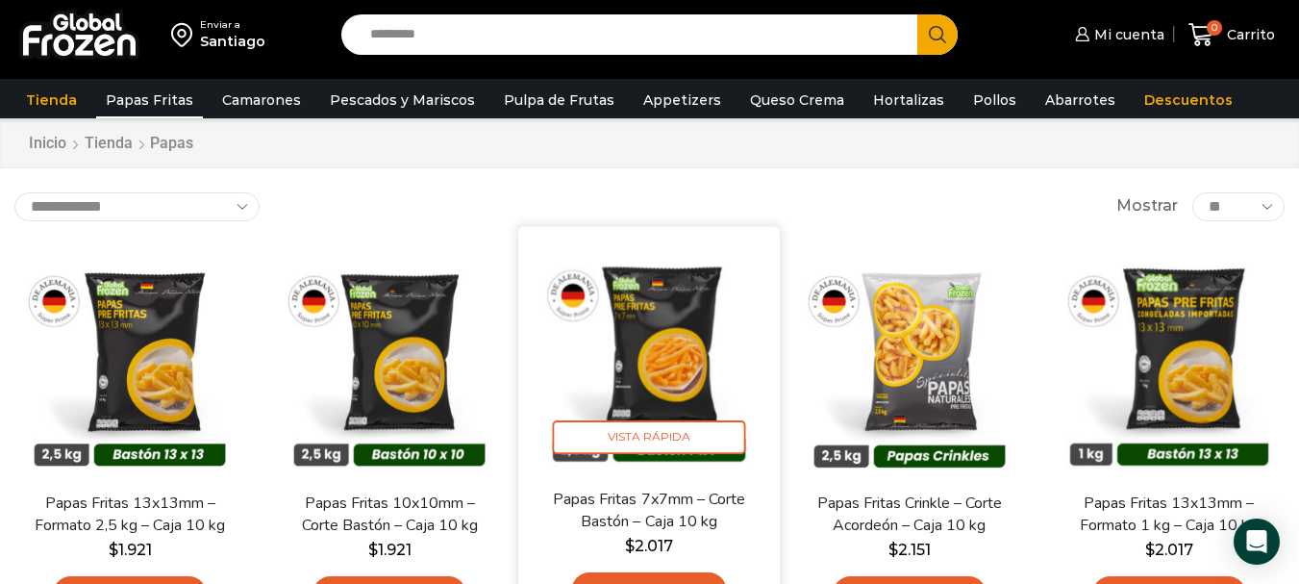
scroll to position [96, 0]
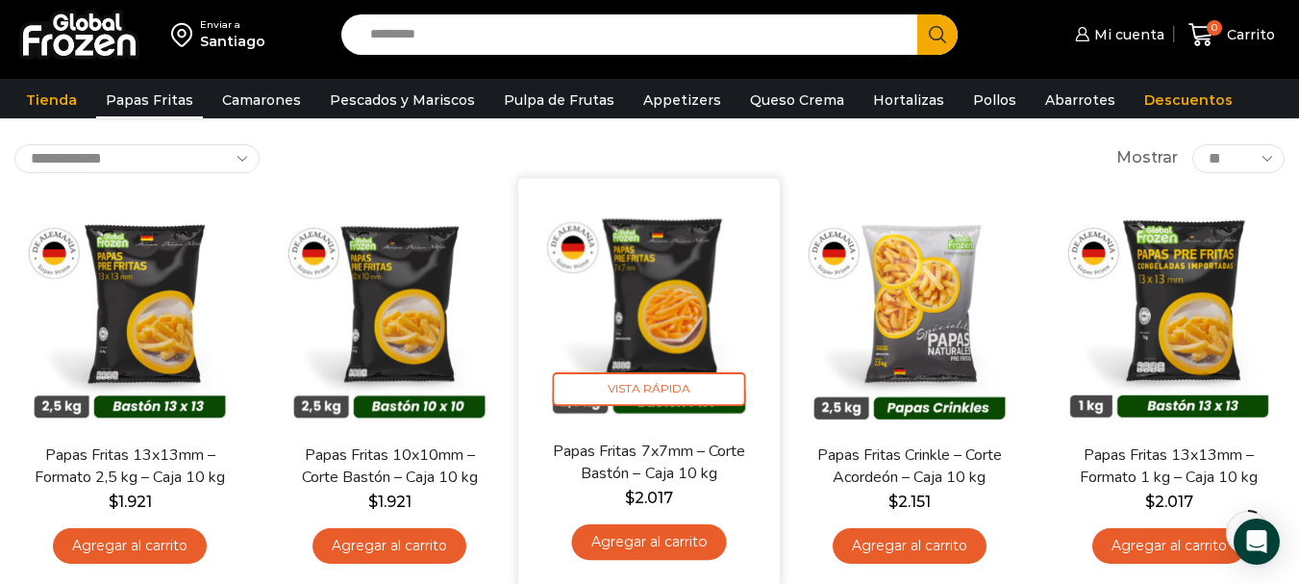
click at [662, 531] on link "Agregar al carrito" at bounding box center [649, 542] width 155 height 36
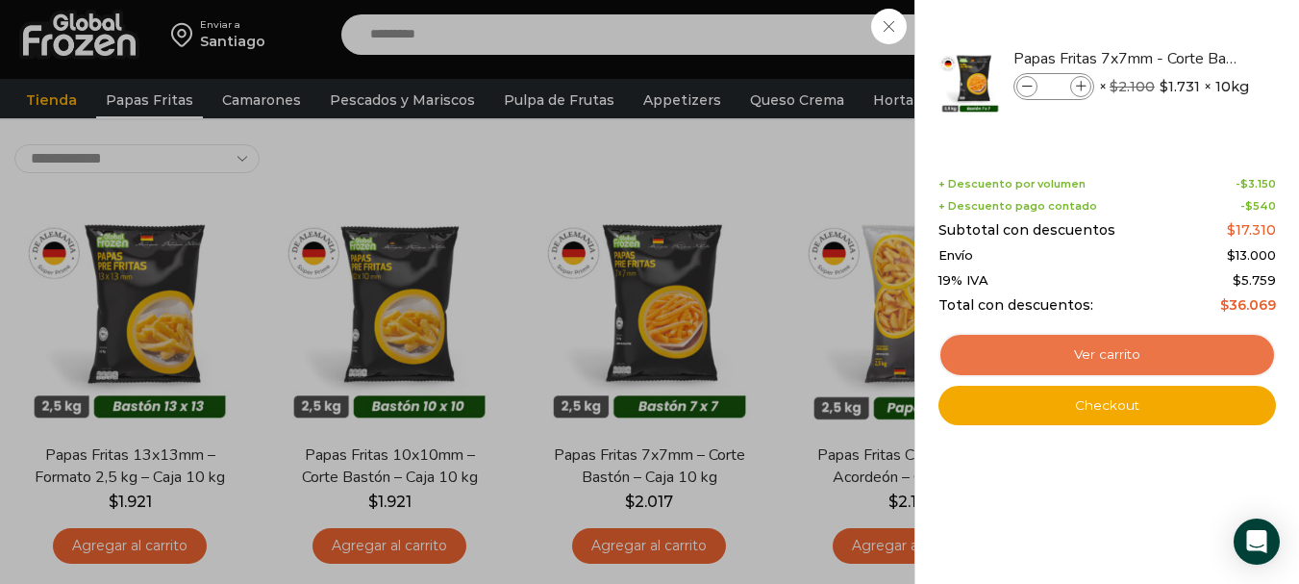
click at [1062, 358] on link "Ver carrito" at bounding box center [1108, 355] width 338 height 44
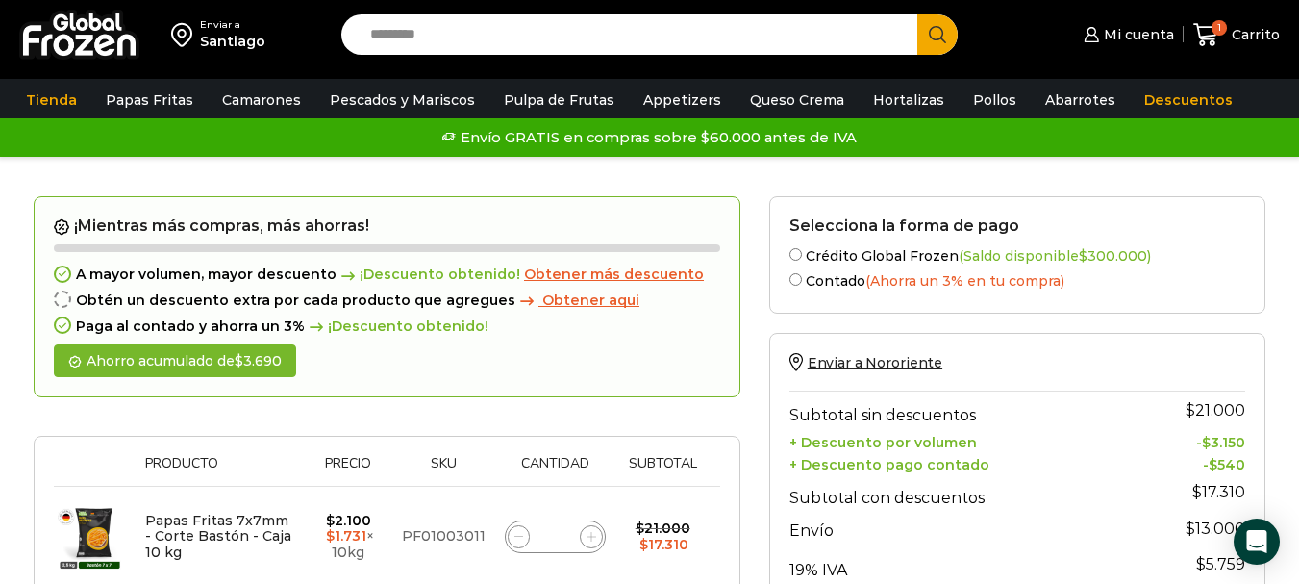
click at [591, 536] on icon at bounding box center [591, 536] width 9 height 9
type input "*"
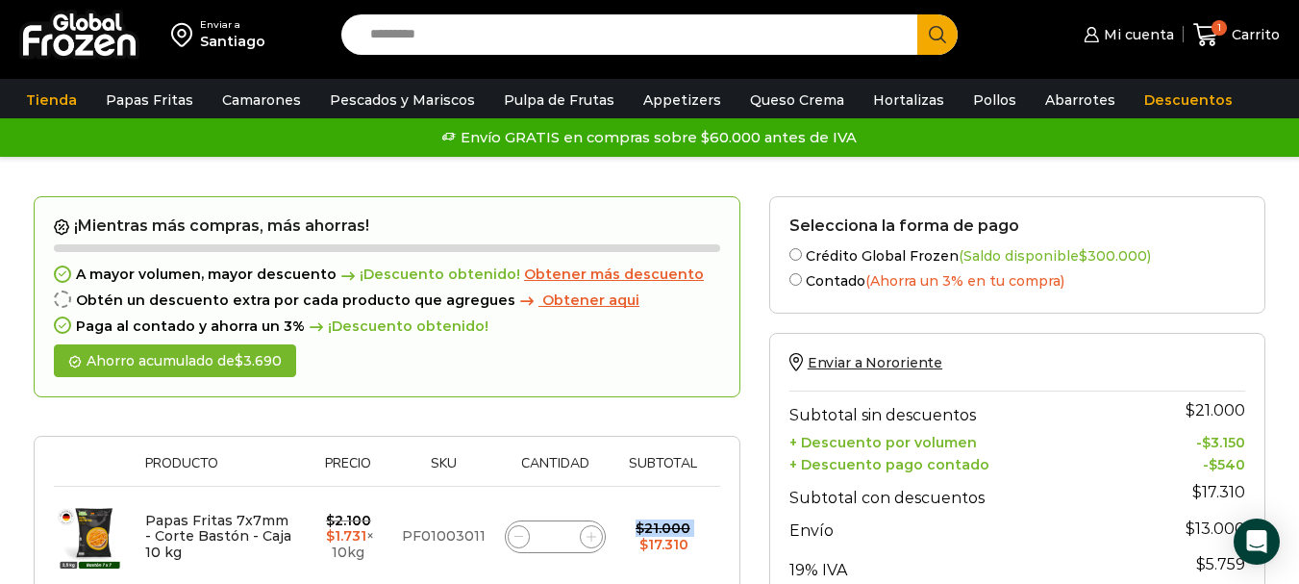
click at [591, 536] on form "¡Mientras más compras, más ahorras! A mayor volumen, mayor descuento ¡Descuento…" at bounding box center [387, 401] width 707 height 411
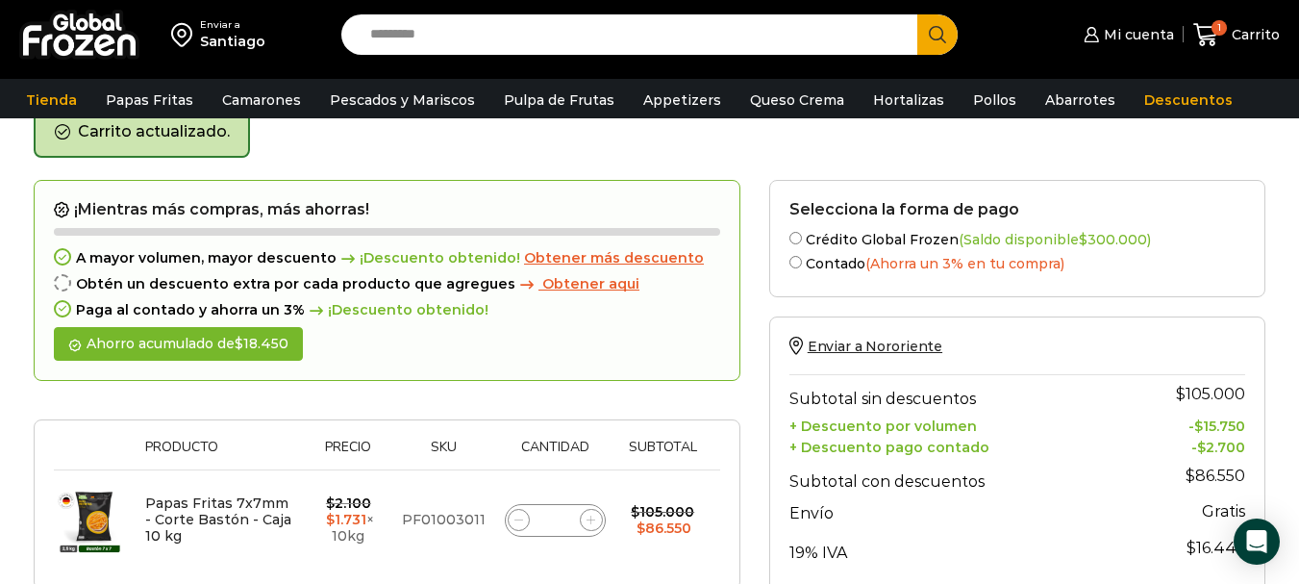
scroll to position [99, 0]
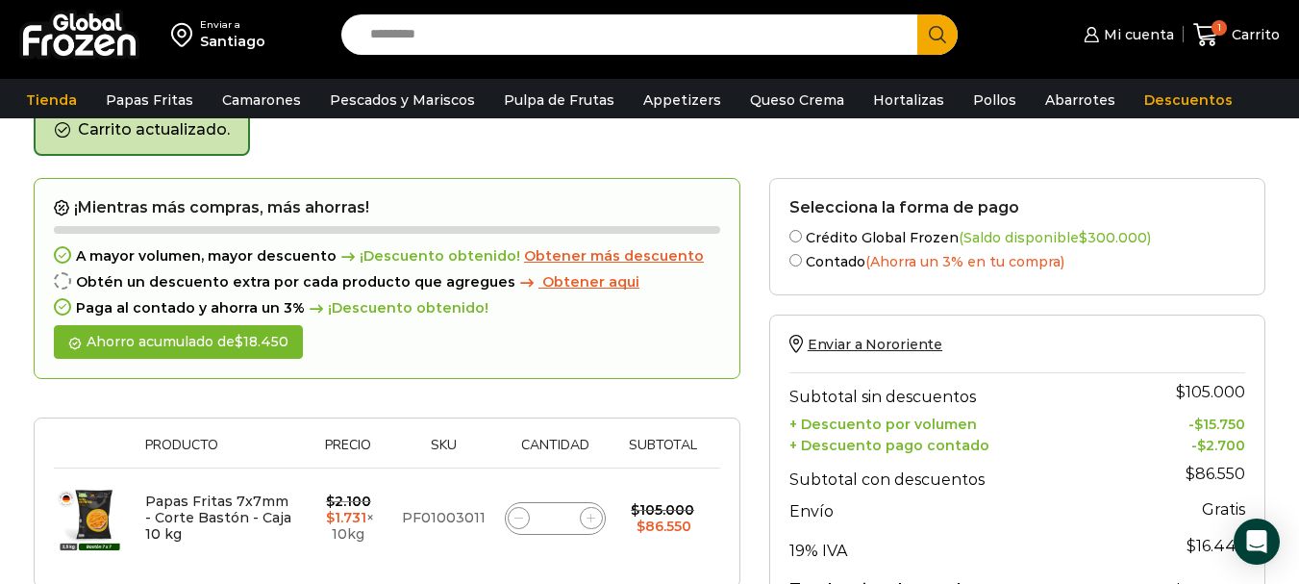
click at [594, 517] on icon at bounding box center [591, 518] width 9 height 9
type input "*"
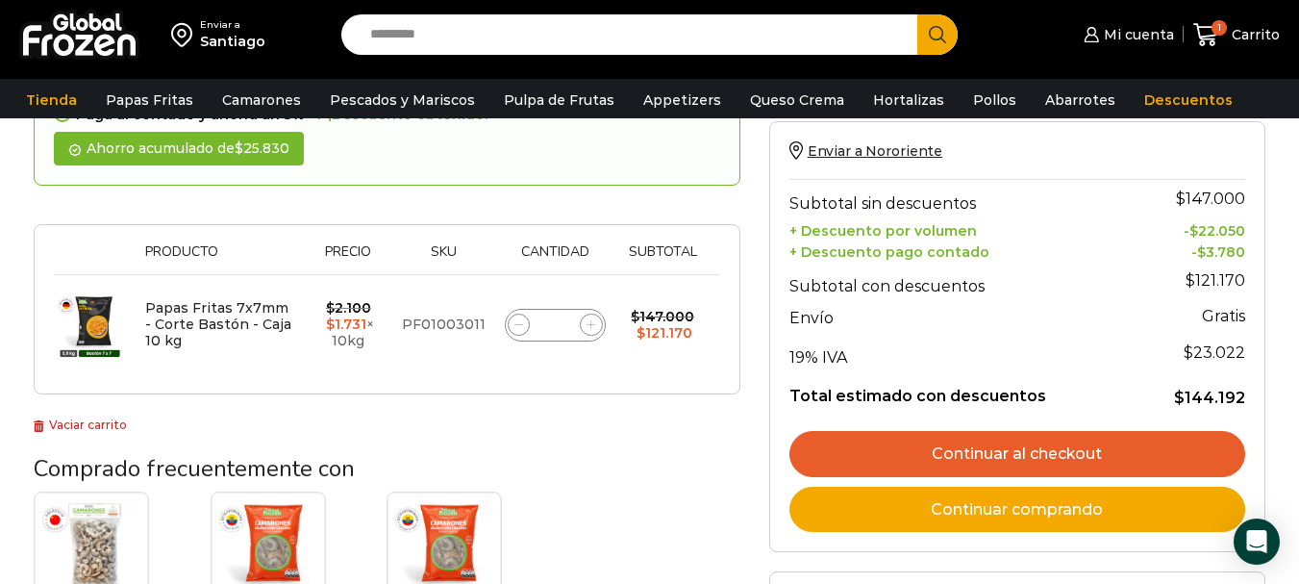
scroll to position [298, 0]
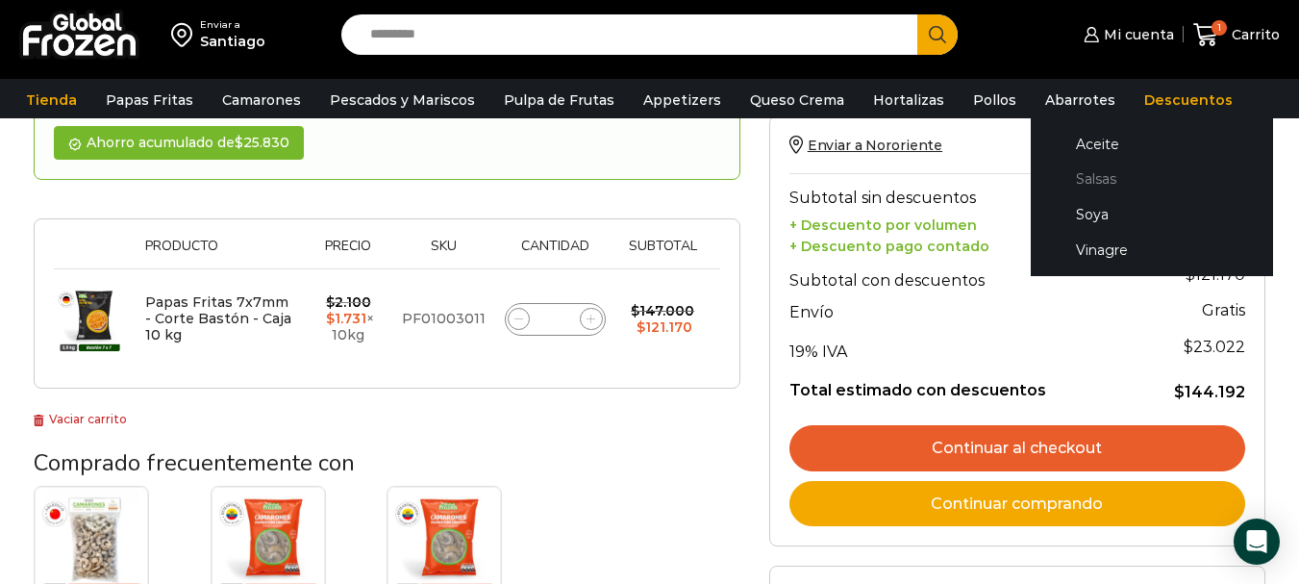
click at [1066, 174] on link "Salsas" at bounding box center [1152, 180] width 204 height 36
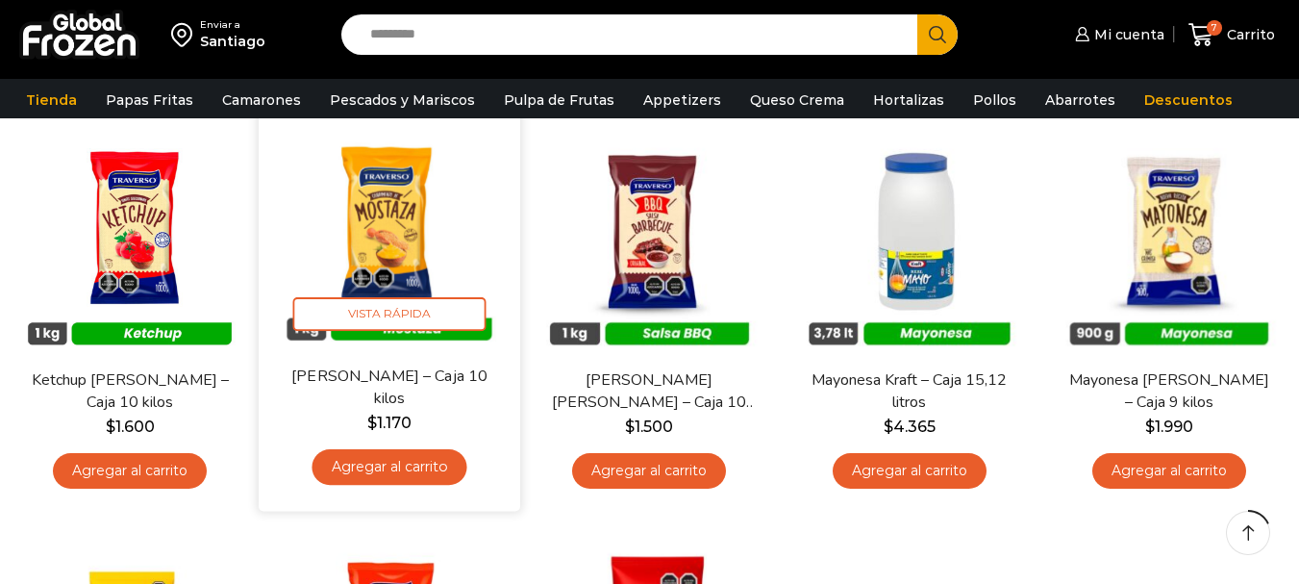
scroll to position [192, 0]
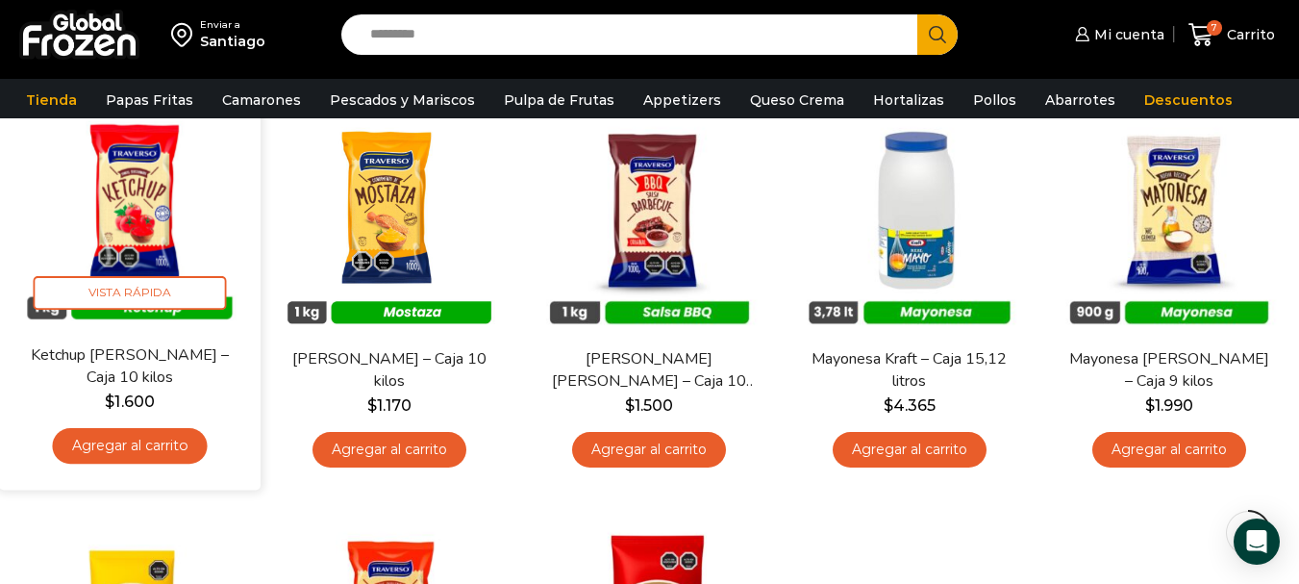
click at [179, 453] on link "Agregar al carrito" at bounding box center [130, 446] width 155 height 36
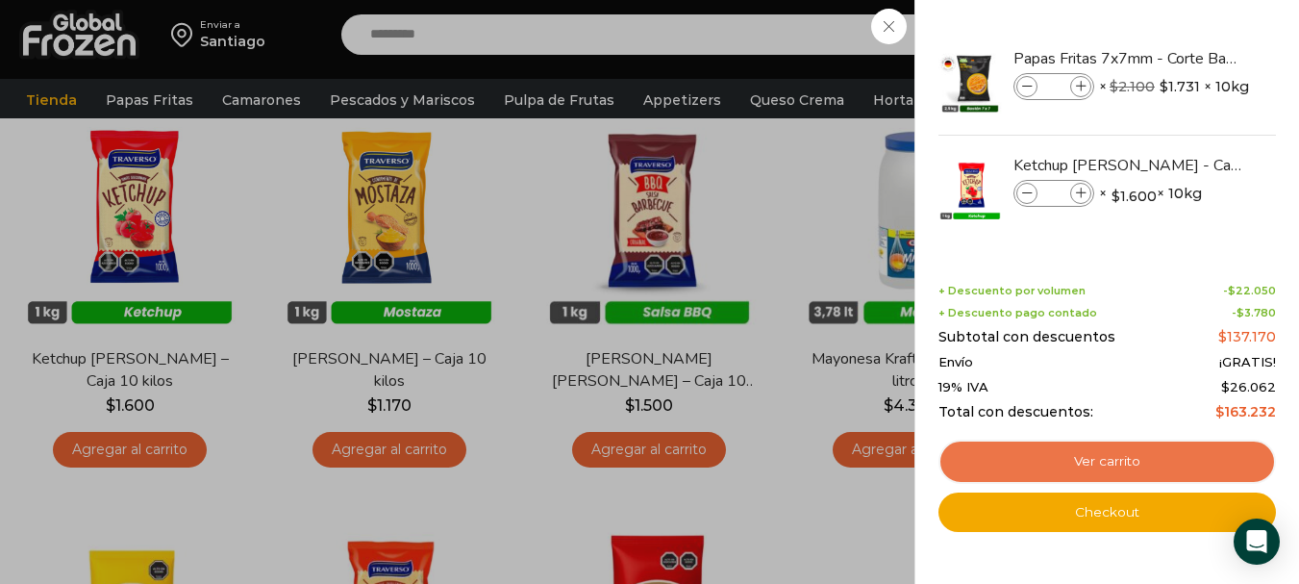
click at [1042, 472] on link "Ver carrito" at bounding box center [1108, 462] width 338 height 44
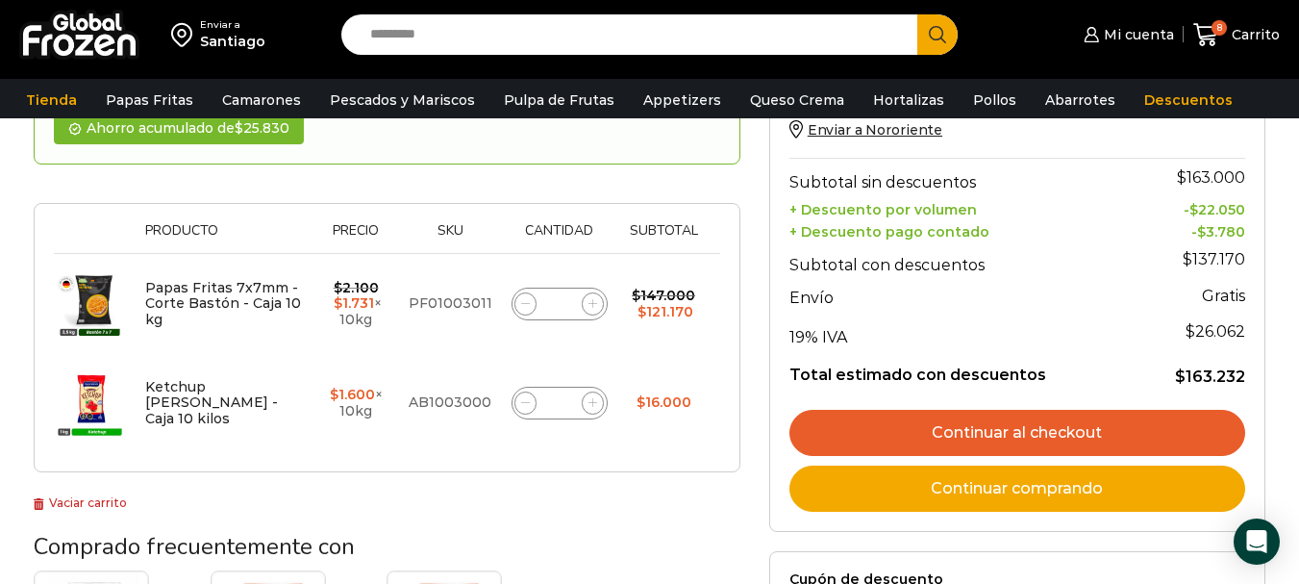
scroll to position [289, 0]
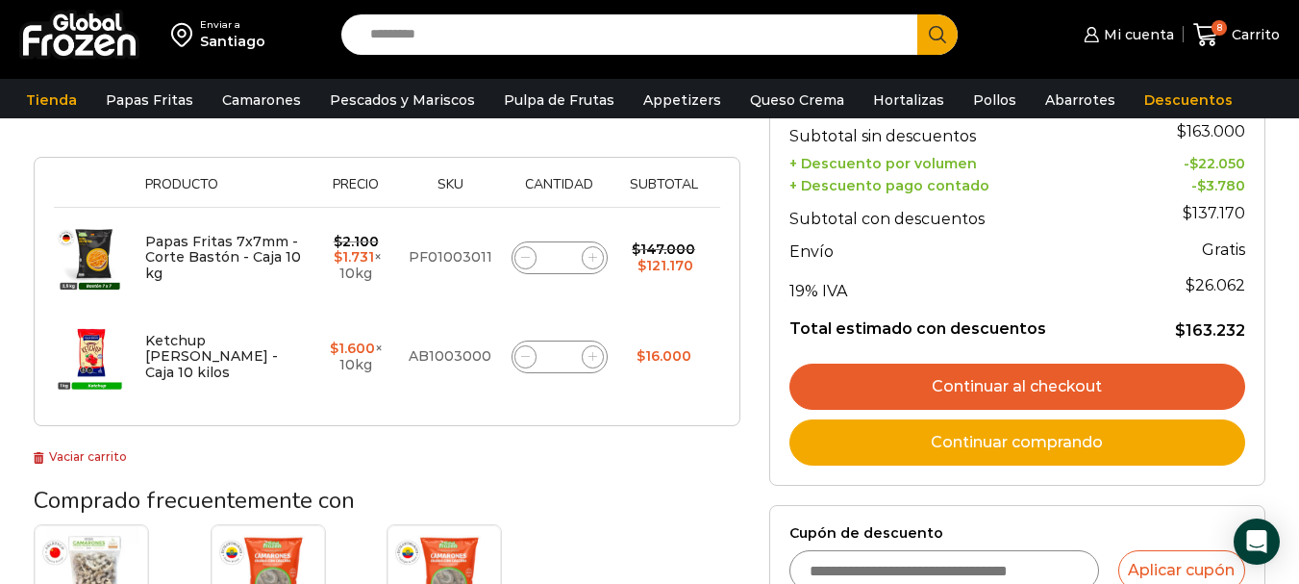
click at [109, 447] on div "¡Mientras más compras, más ahorras! A mayor volumen, mayor descuento ¡Descuento…" at bounding box center [387, 192] width 707 height 550
click at [110, 450] on link "Vaciar carrito" at bounding box center [80, 456] width 93 height 14
